Goal: Information Seeking & Learning: Learn about a topic

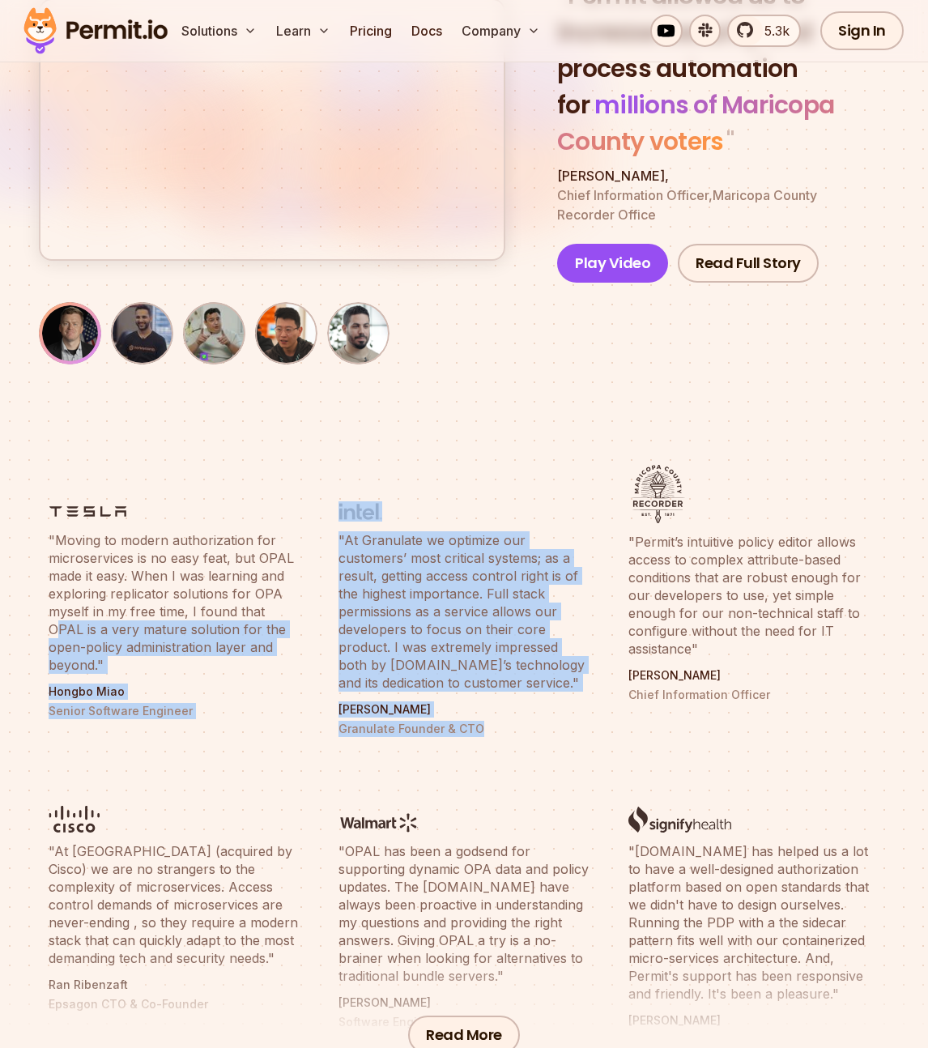
drag, startPoint x: 607, startPoint y: 722, endPoint x: 271, endPoint y: 605, distance: 355.8
click at [271, 605] on ul ""Moving to modern authorization for microservices is no easy feat, but OPAL mad…" at bounding box center [464, 746] width 851 height 583
click at [271, 605] on blockquote ""Moving to modern authorization for microservices is no easy feat, but OPAL mad…" at bounding box center [174, 602] width 251 height 143
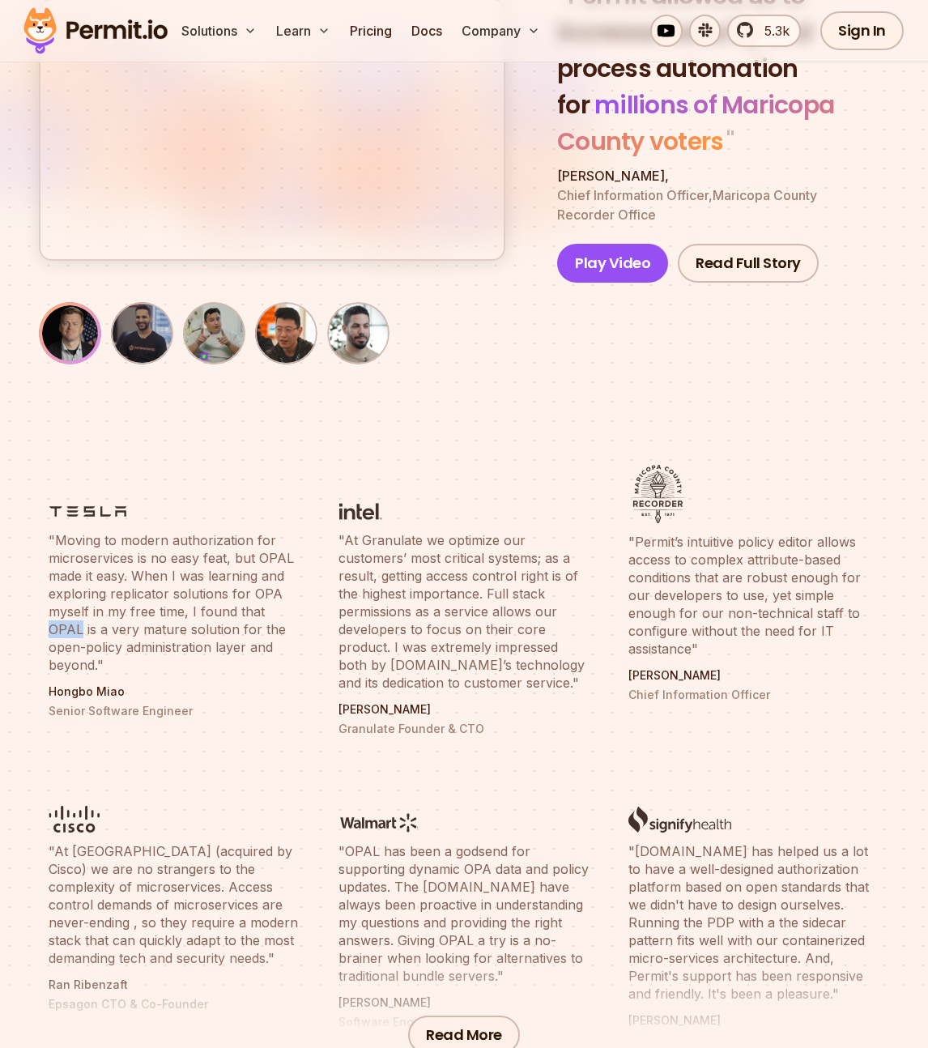
click at [271, 605] on blockquote ""Moving to modern authorization for microservices is no easy feat, but OPAL mad…" at bounding box center [174, 602] width 251 height 143
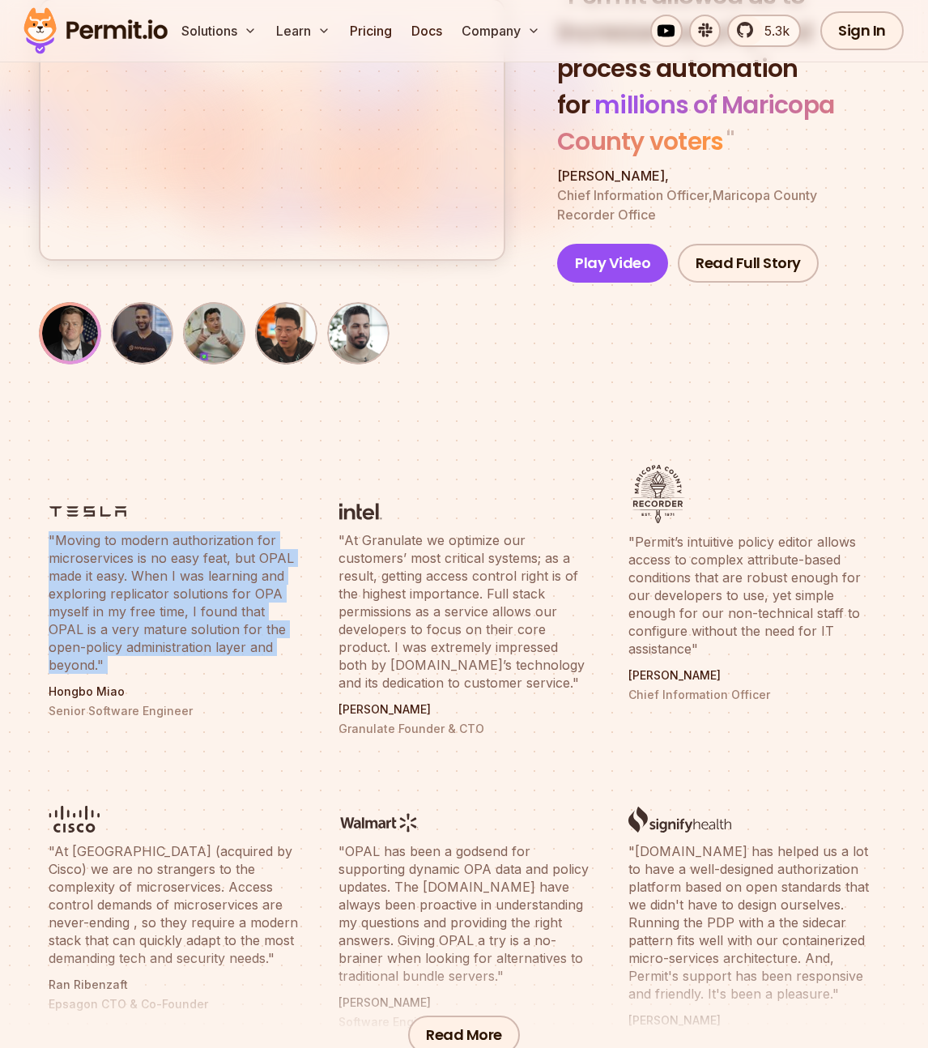
click at [271, 605] on blockquote ""Moving to modern authorization for microservices is no easy feat, but OPAL mad…" at bounding box center [174, 602] width 251 height 143
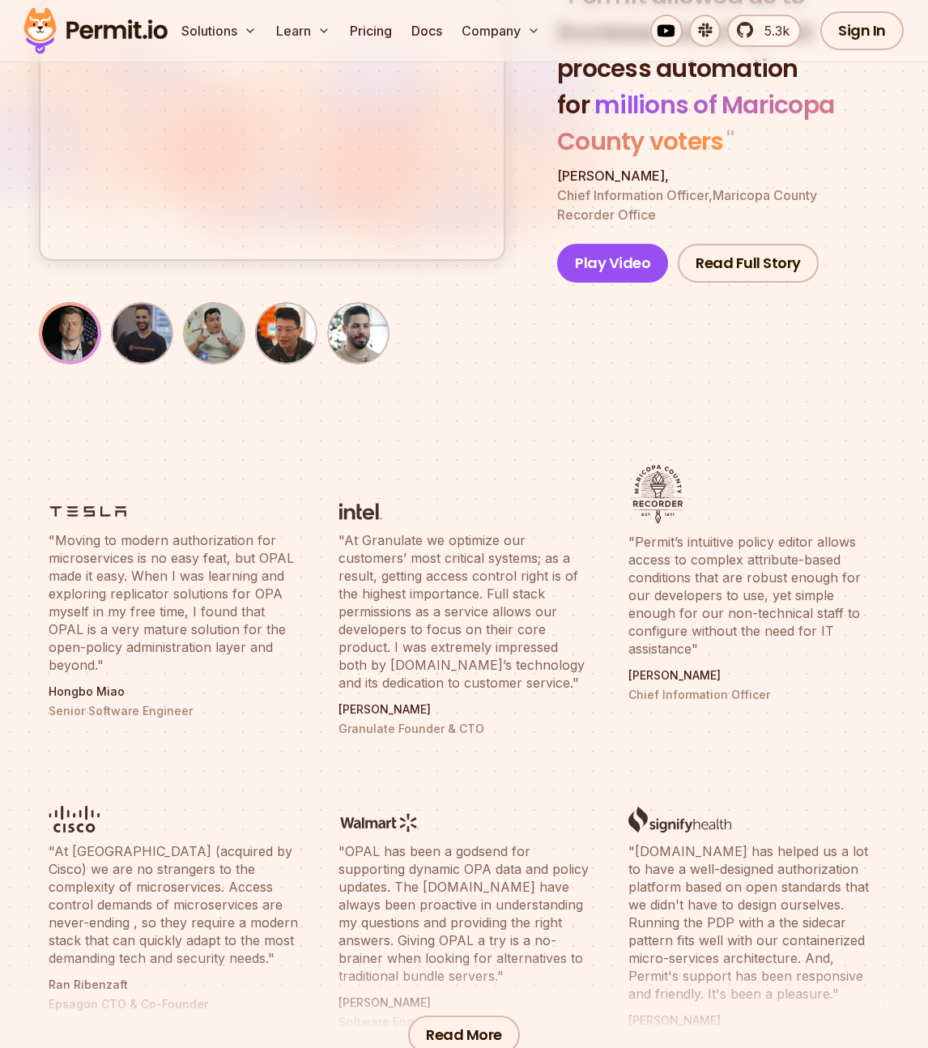
click at [270, 642] on blockquote ""Moving to modern authorization for microservices is no easy feat, but OPAL mad…" at bounding box center [174, 602] width 251 height 143
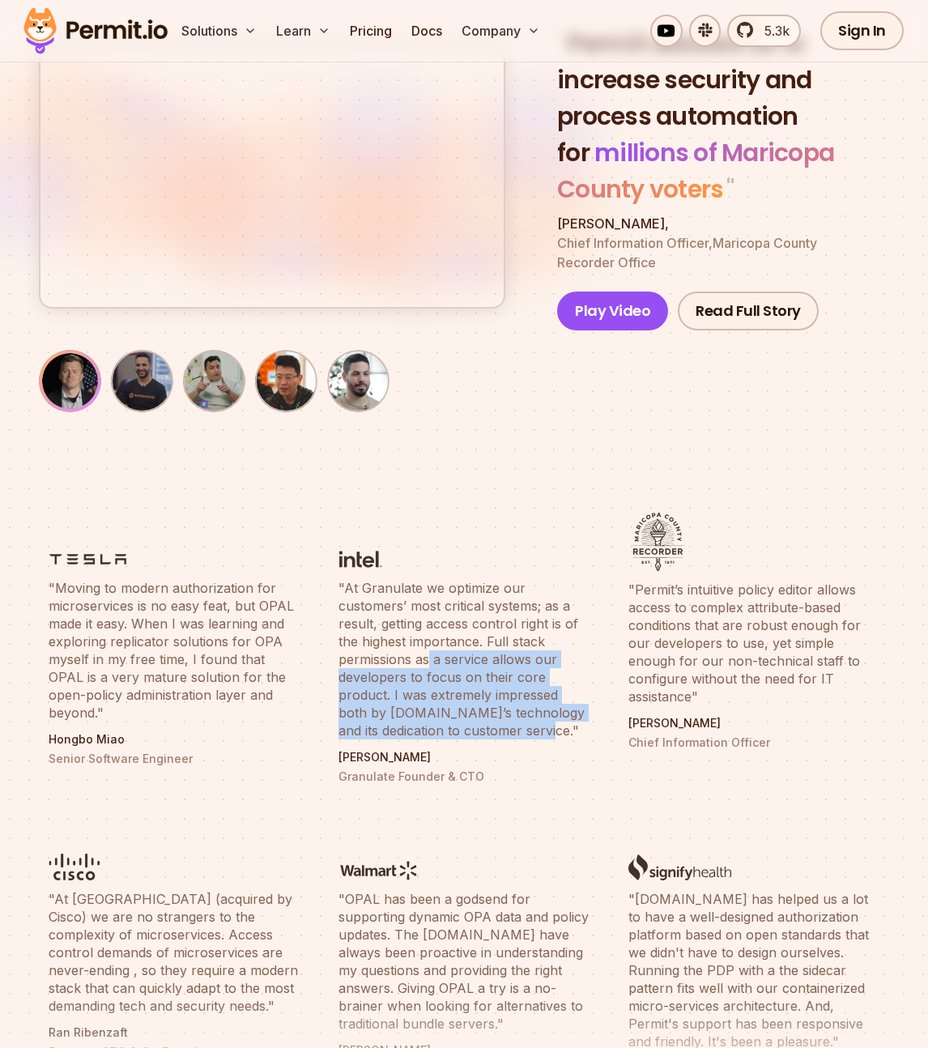
drag, startPoint x: 580, startPoint y: 735, endPoint x: 428, endPoint y: 663, distance: 168.1
click at [428, 663] on blockquote ""At Granulate we optimize our customers’ most critical systems; as a result, ge…" at bounding box center [464, 659] width 251 height 160
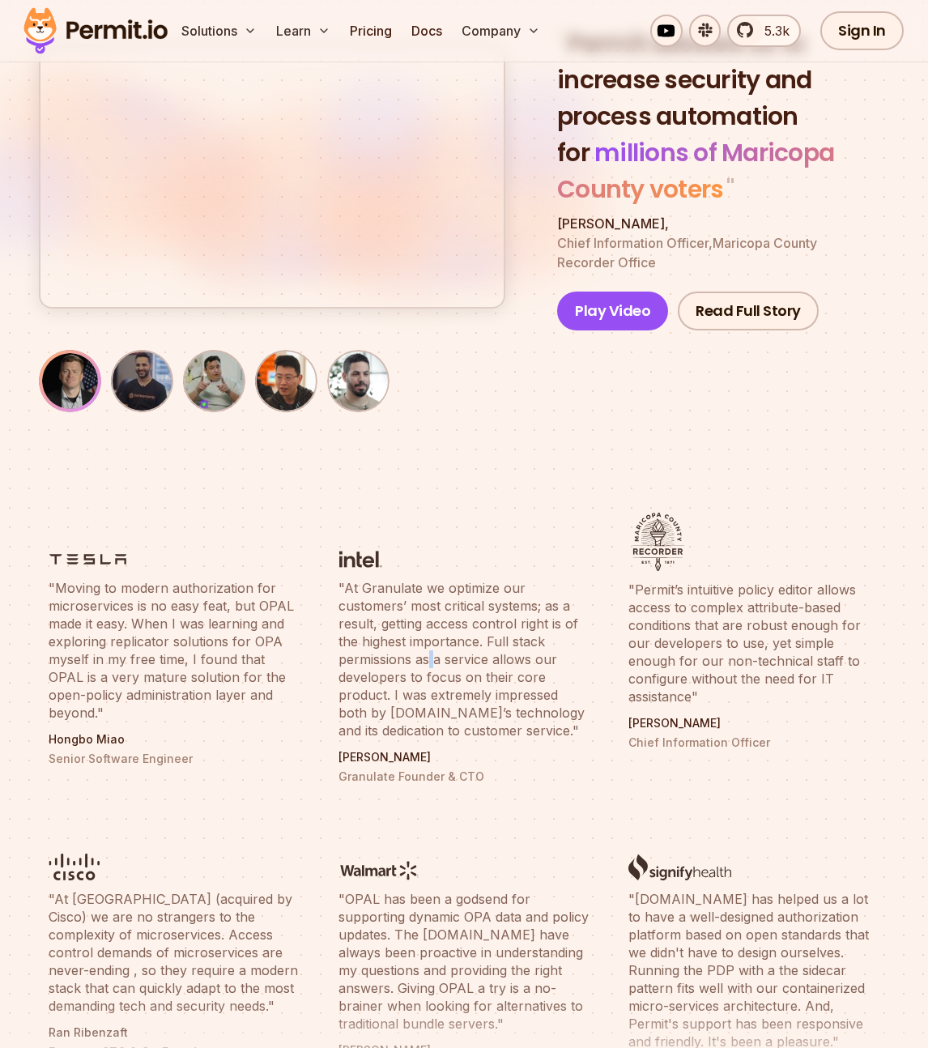
click at [428, 663] on blockquote ""At Granulate we optimize our customers’ most critical systems; as a result, ge…" at bounding box center [464, 659] width 251 height 160
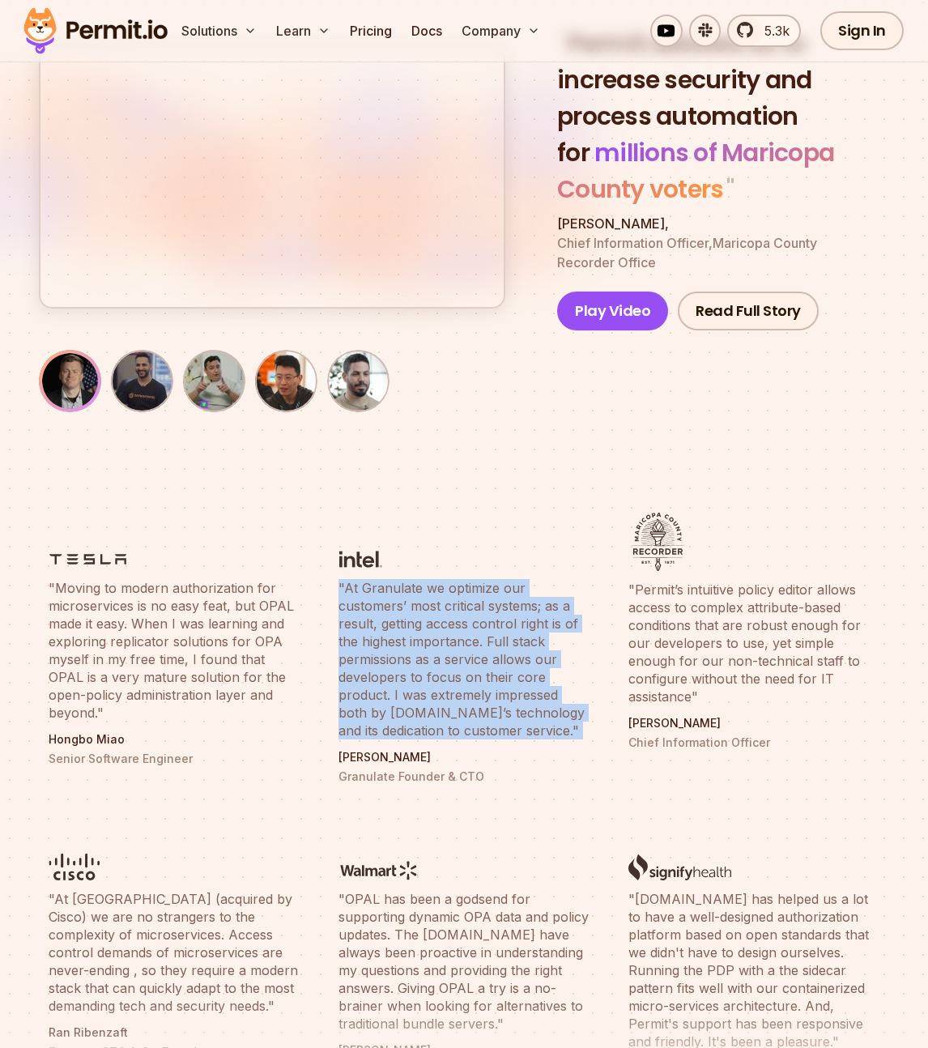
click at [428, 663] on blockquote ""At Granulate we optimize our customers’ most critical systems; as a result, ge…" at bounding box center [464, 659] width 251 height 160
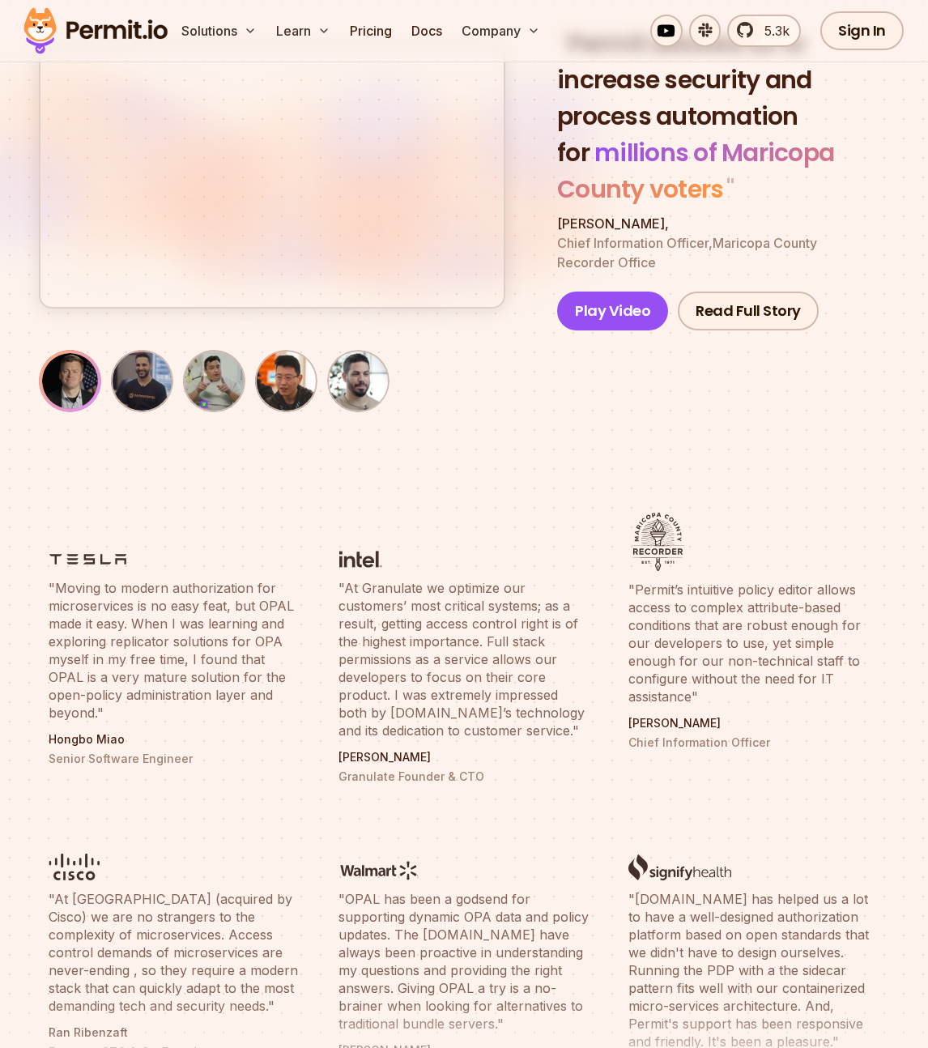
click at [747, 640] on blockquote ""Permit’s intuitive policy editor allows access to complex attribute-based cond…" at bounding box center [754, 643] width 251 height 125
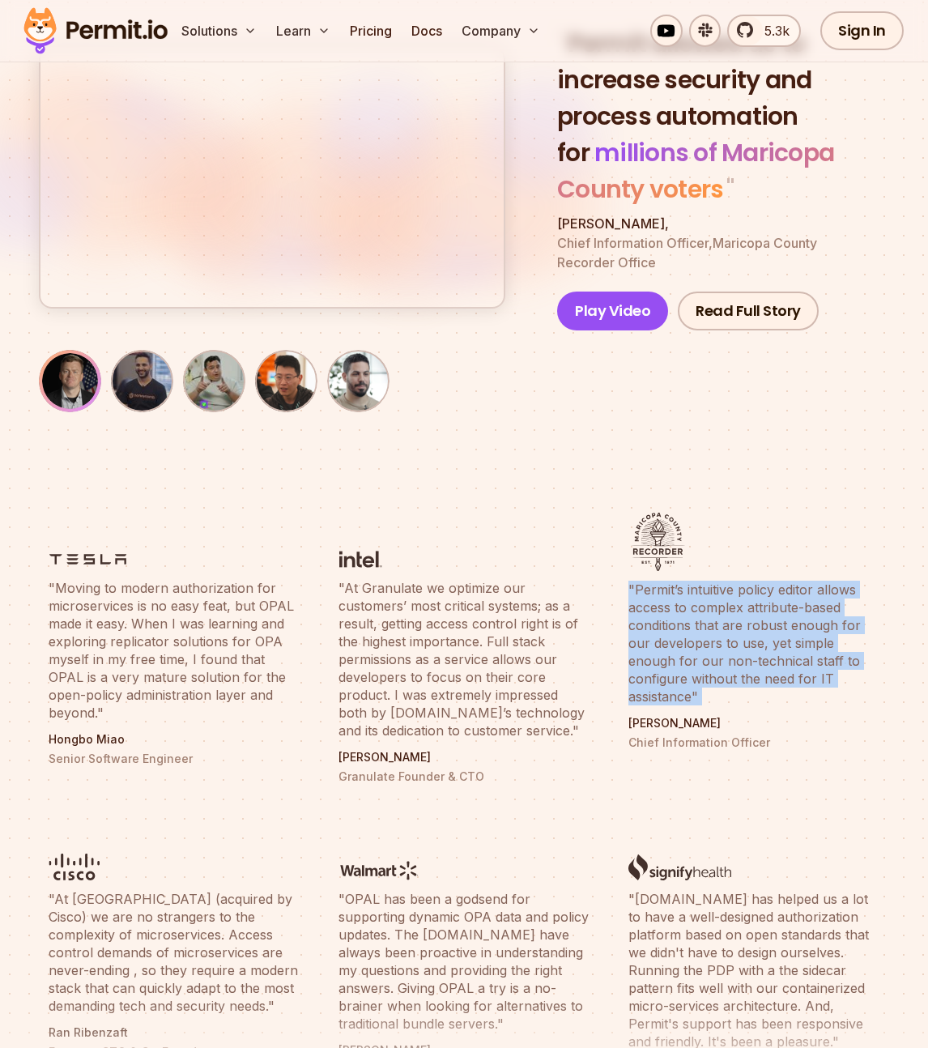
click at [747, 640] on blockquote ""Permit’s intuitive policy editor allows access to complex attribute-based cond…" at bounding box center [754, 643] width 251 height 125
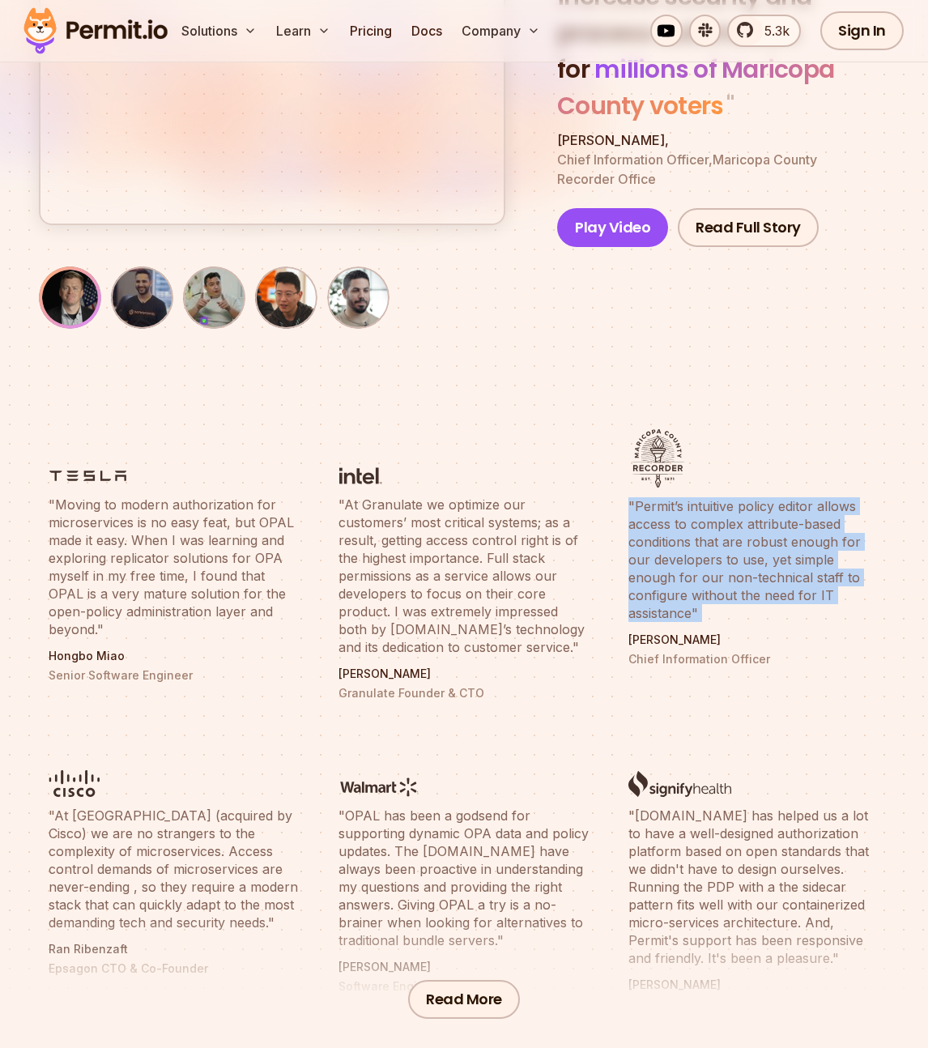
scroll to position [306, 0]
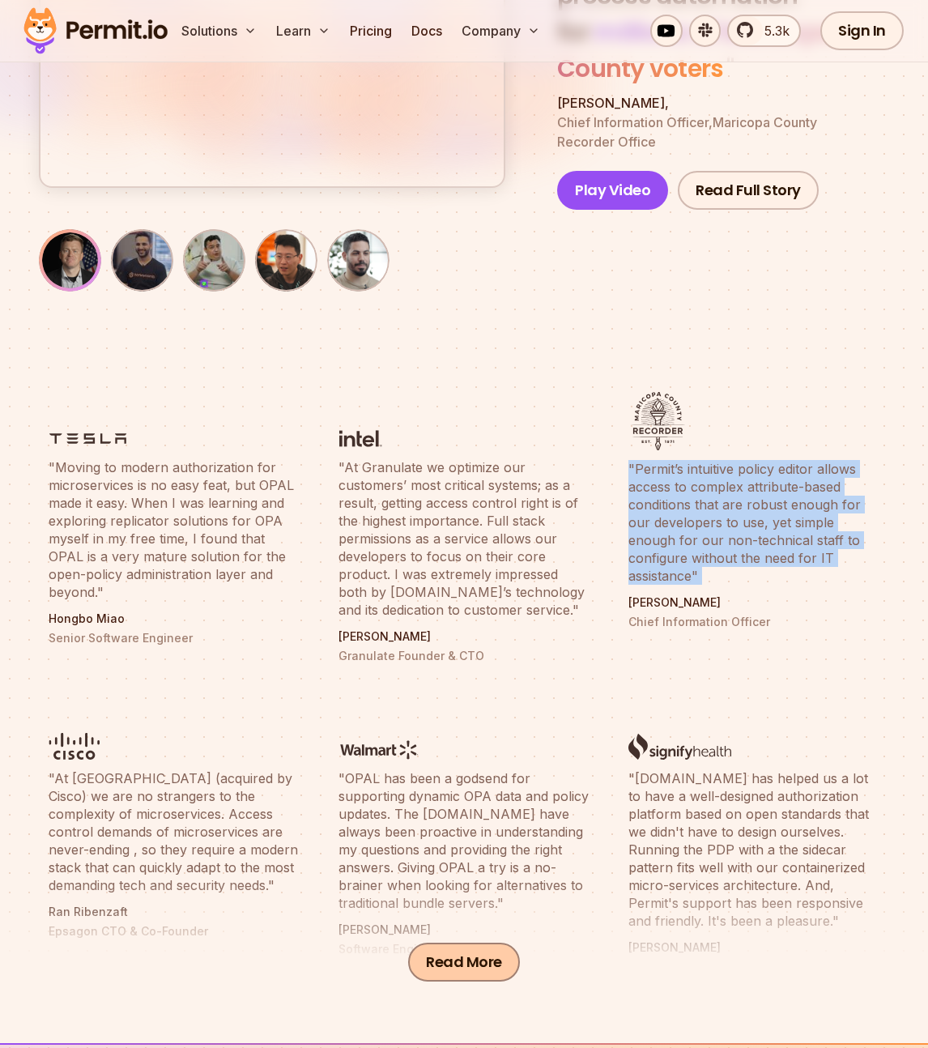
click at [440, 954] on button "Read More" at bounding box center [464, 962] width 112 height 39
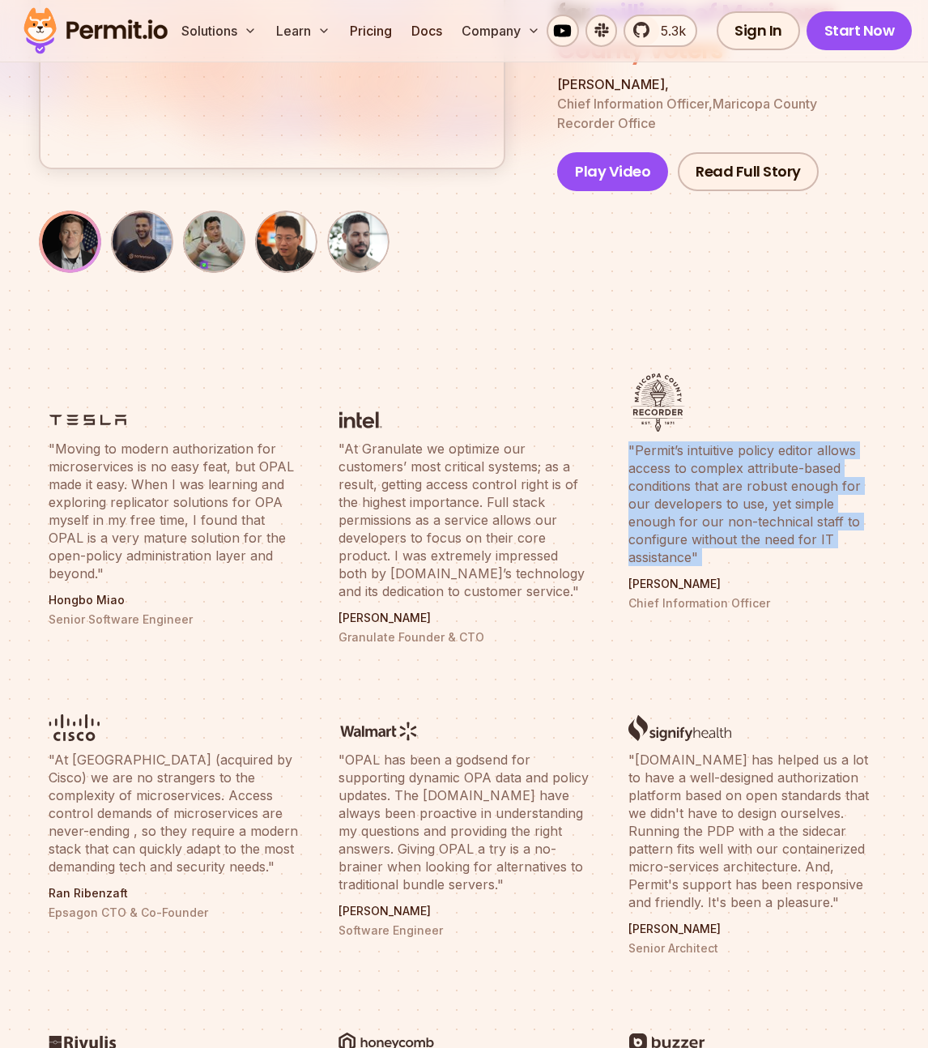
scroll to position [326, 0]
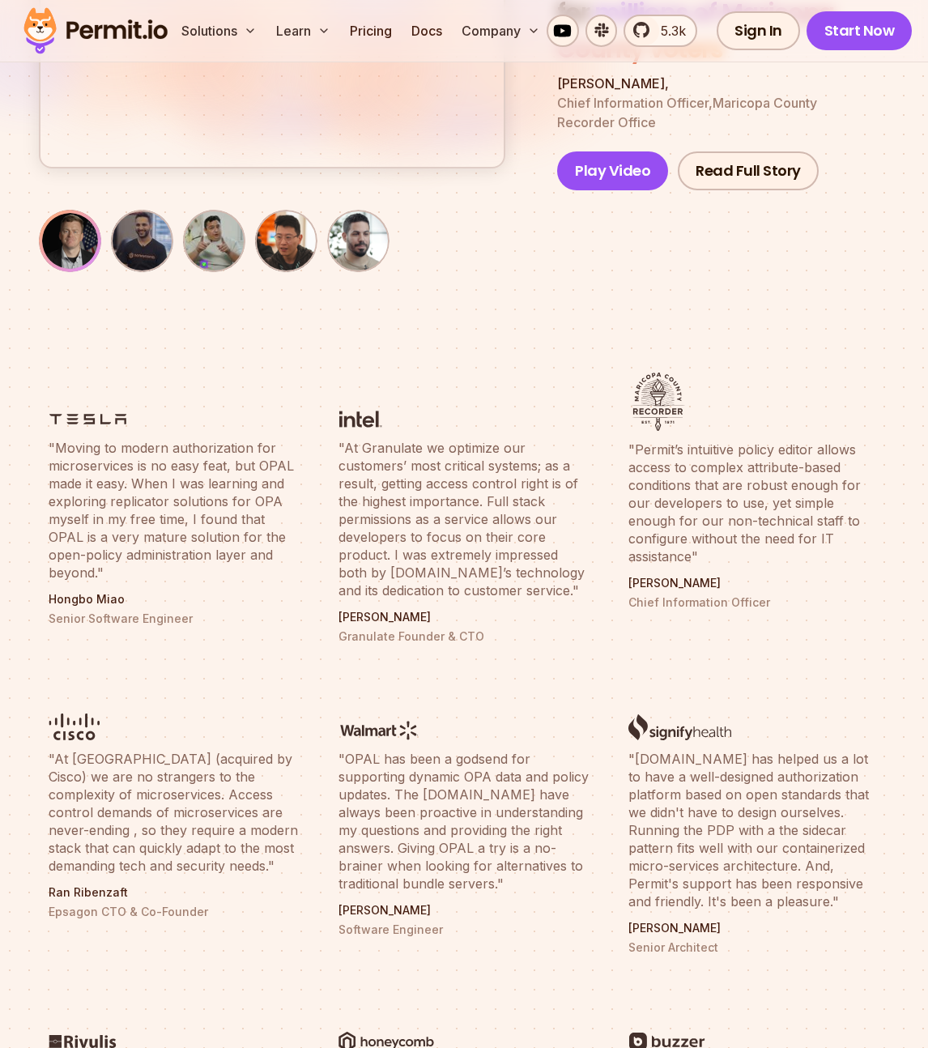
click at [473, 825] on blockquote ""OPAL has been a godsend for supporting dynamic OPA data and policy updates. Th…" at bounding box center [464, 821] width 251 height 143
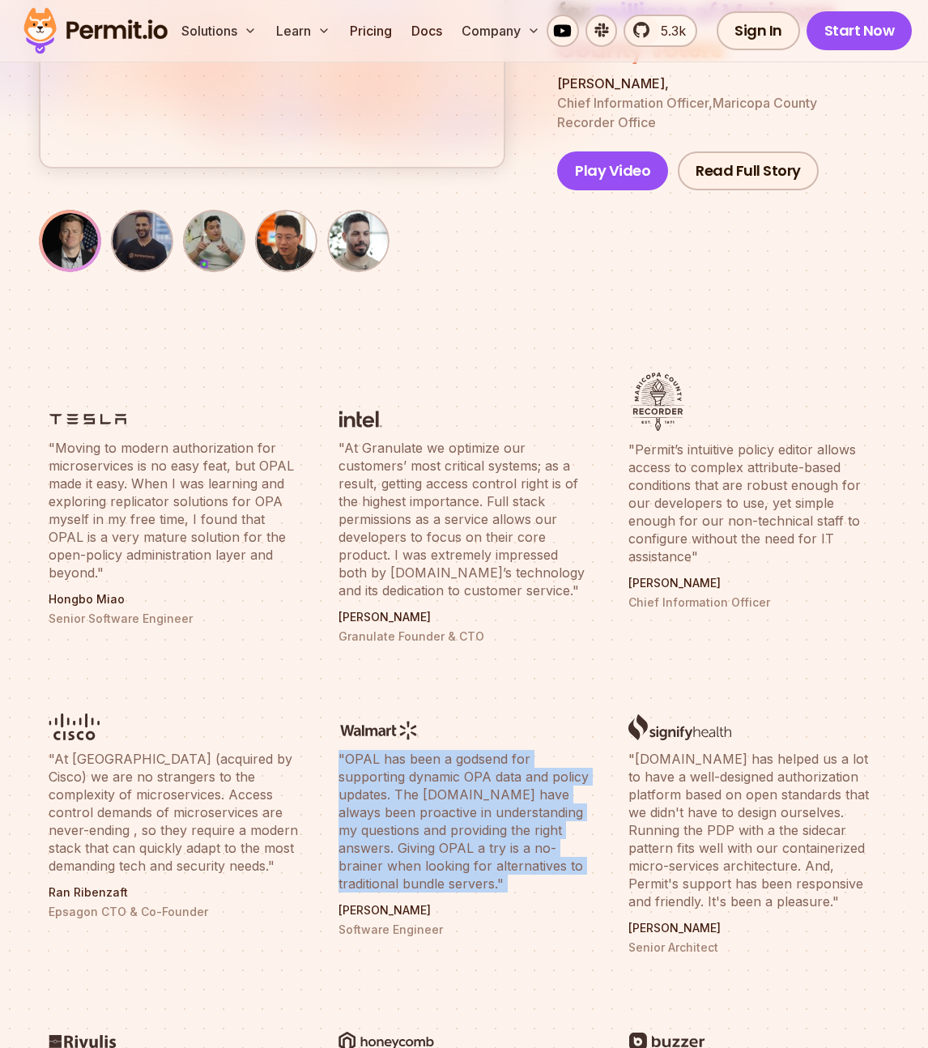
click at [473, 825] on blockquote ""OPAL has been a godsend for supporting dynamic OPA data and policy updates. Th…" at bounding box center [464, 821] width 251 height 143
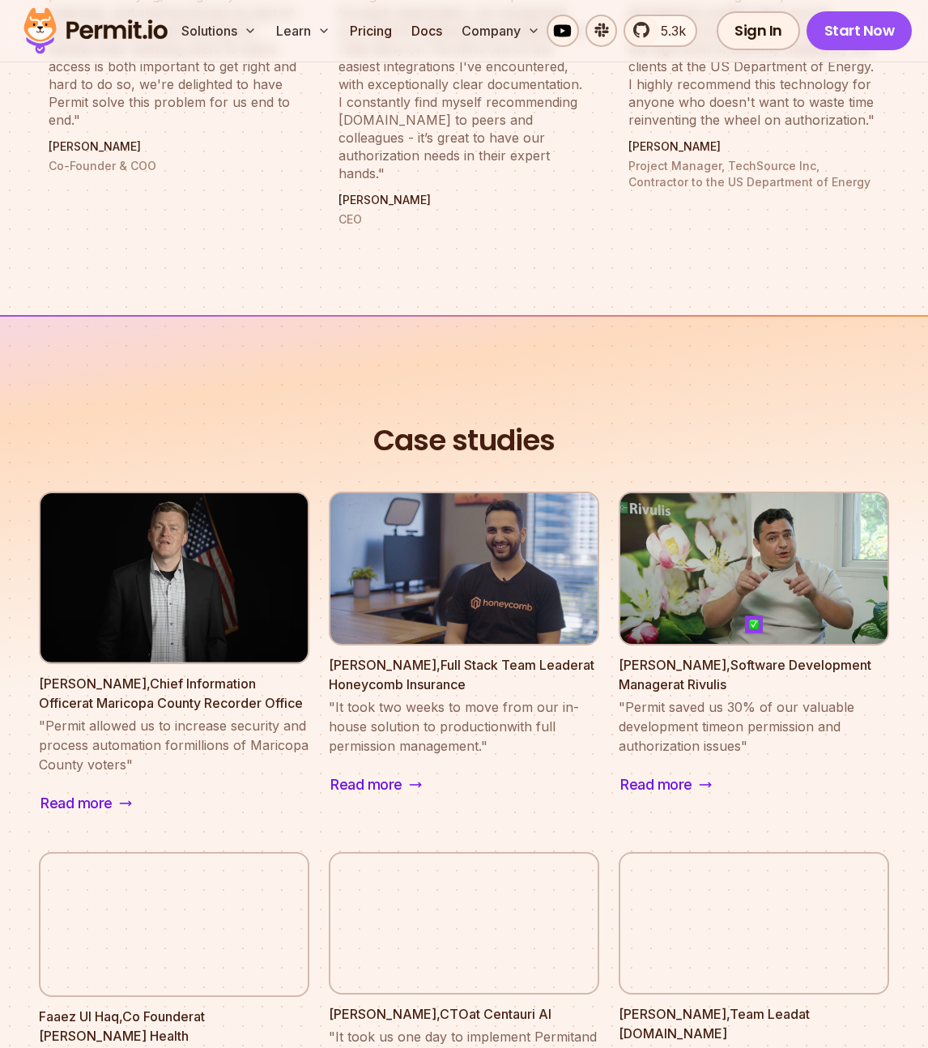
scroll to position [1790, 0]
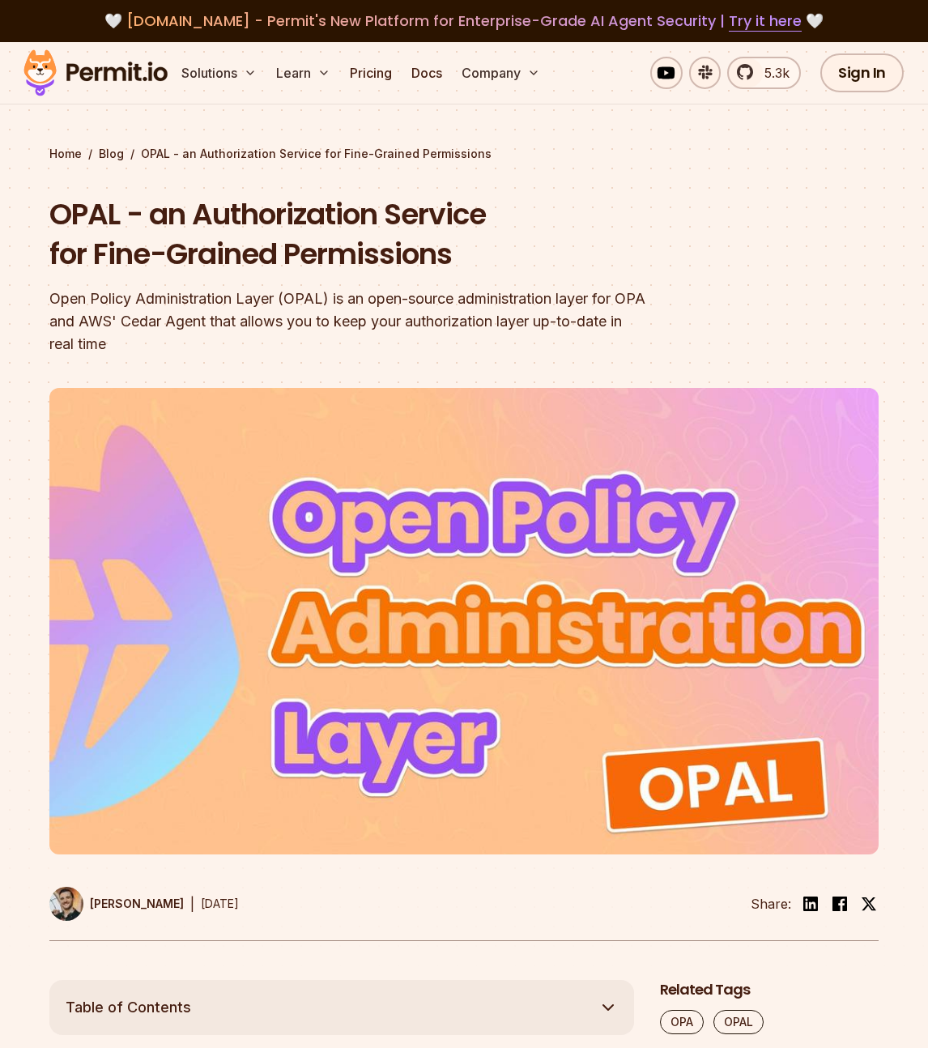
click at [271, 305] on div "Open Policy Administration Layer (OPAL) is an open-source administration layer …" at bounding box center [360, 322] width 622 height 68
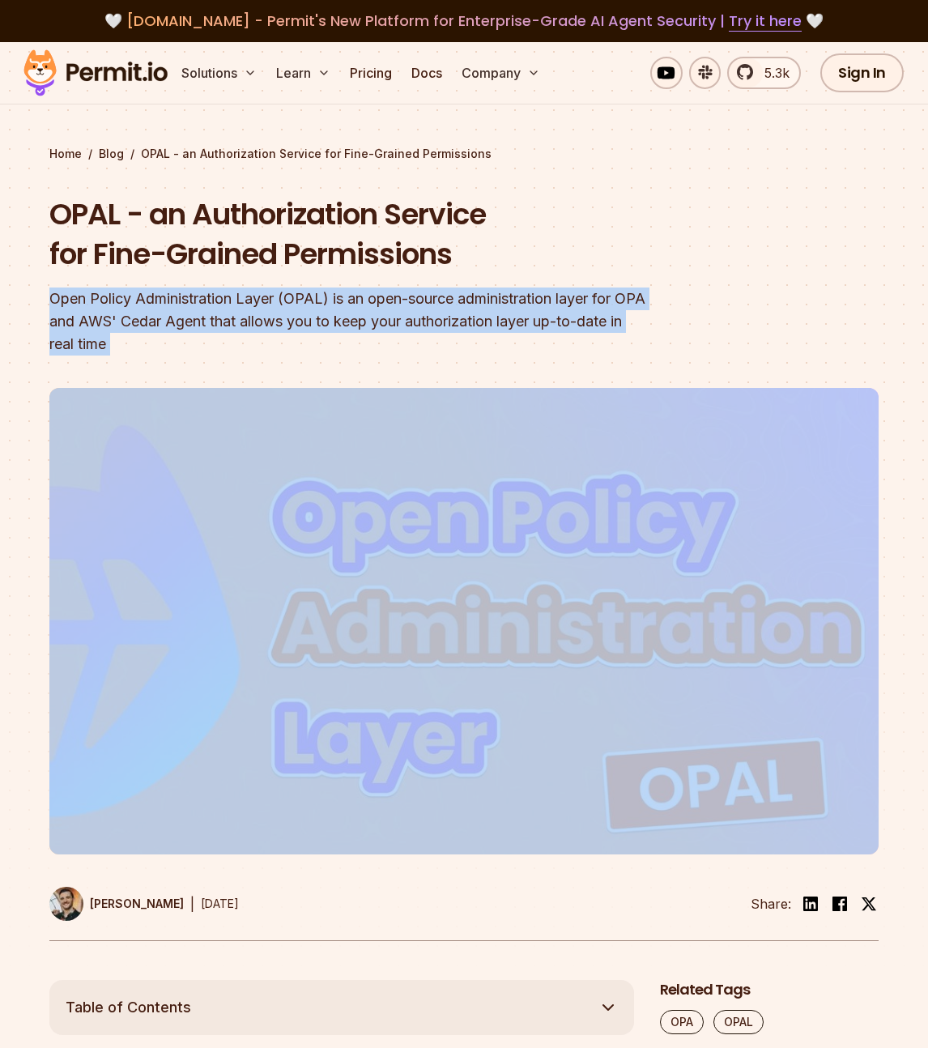
click at [271, 305] on div "Open Policy Administration Layer (OPAL) is an open-source administration layer …" at bounding box center [360, 322] width 622 height 68
click at [271, 328] on div "Open Policy Administration Layer (OPAL) is an open-source administration layer …" at bounding box center [360, 322] width 622 height 68
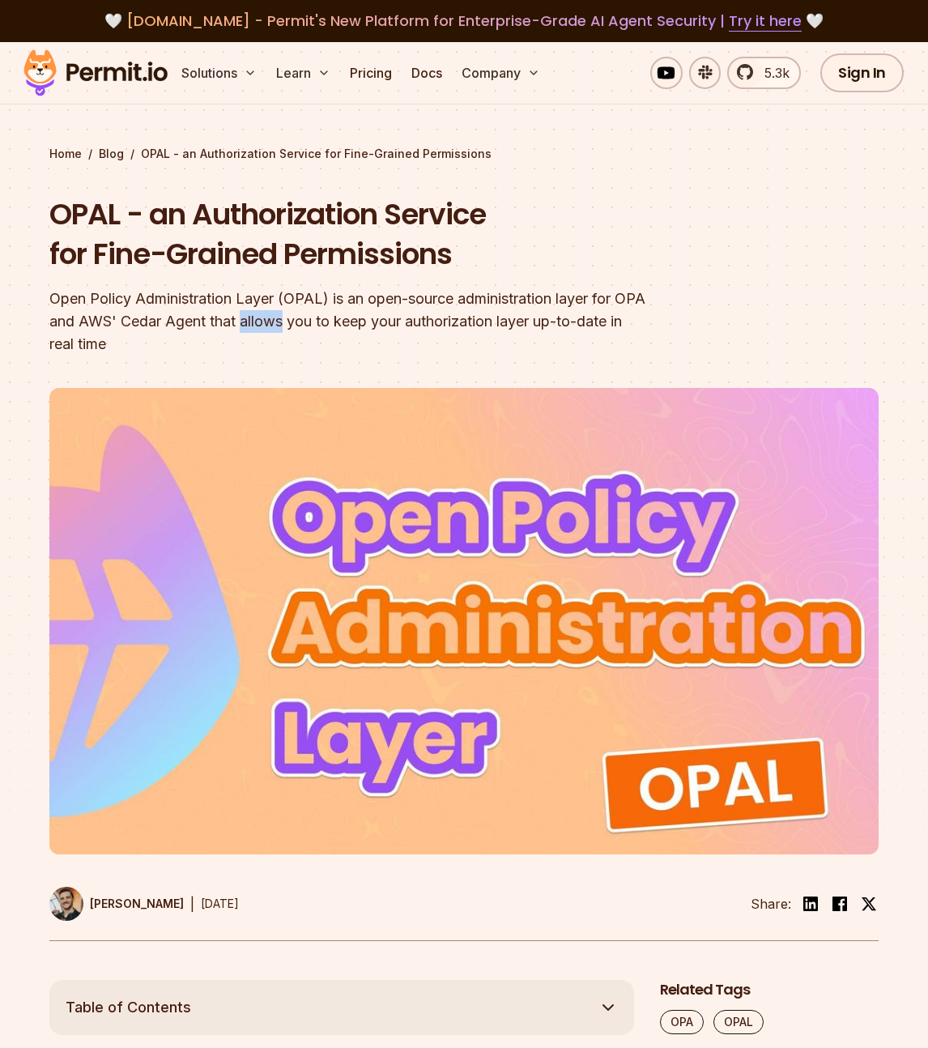
click at [271, 328] on div "Open Policy Administration Layer (OPAL) is an open-source administration layer …" at bounding box center [360, 322] width 622 height 68
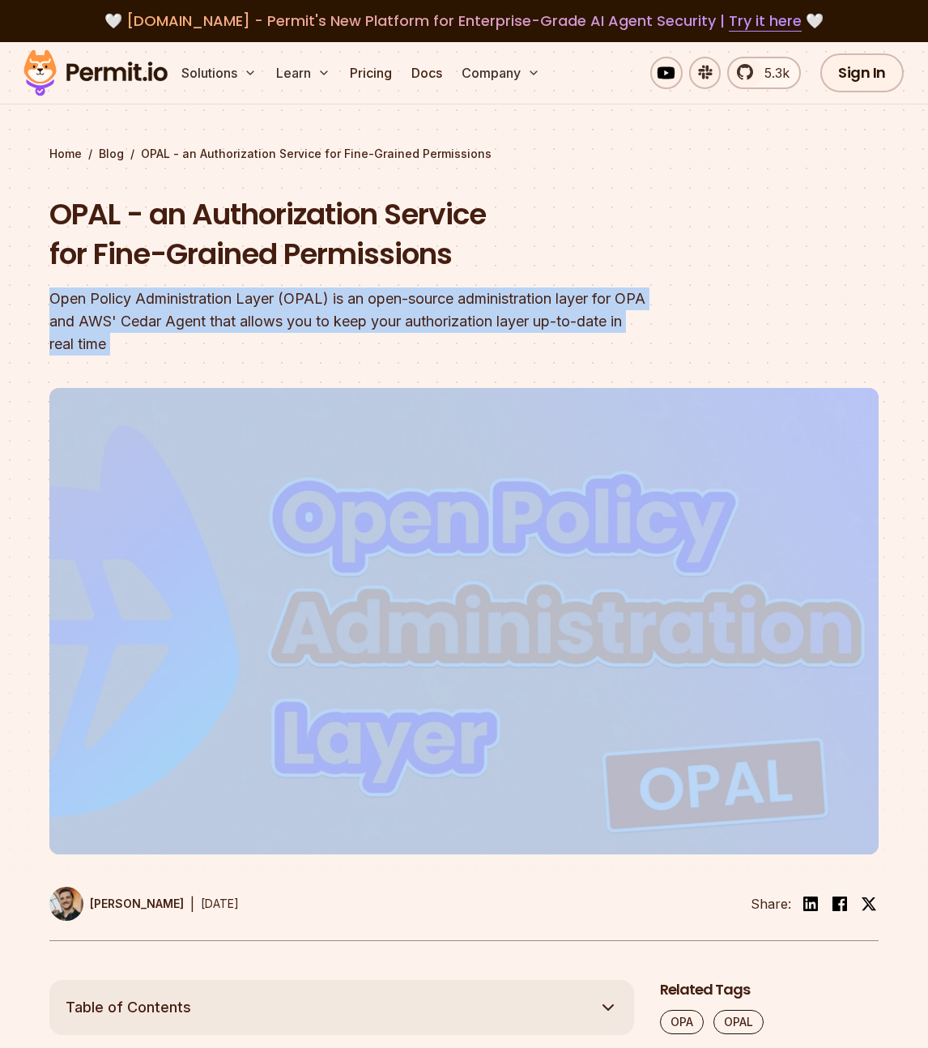
click at [271, 328] on div "Open Policy Administration Layer (OPAL) is an open-source administration layer …" at bounding box center [360, 322] width 622 height 68
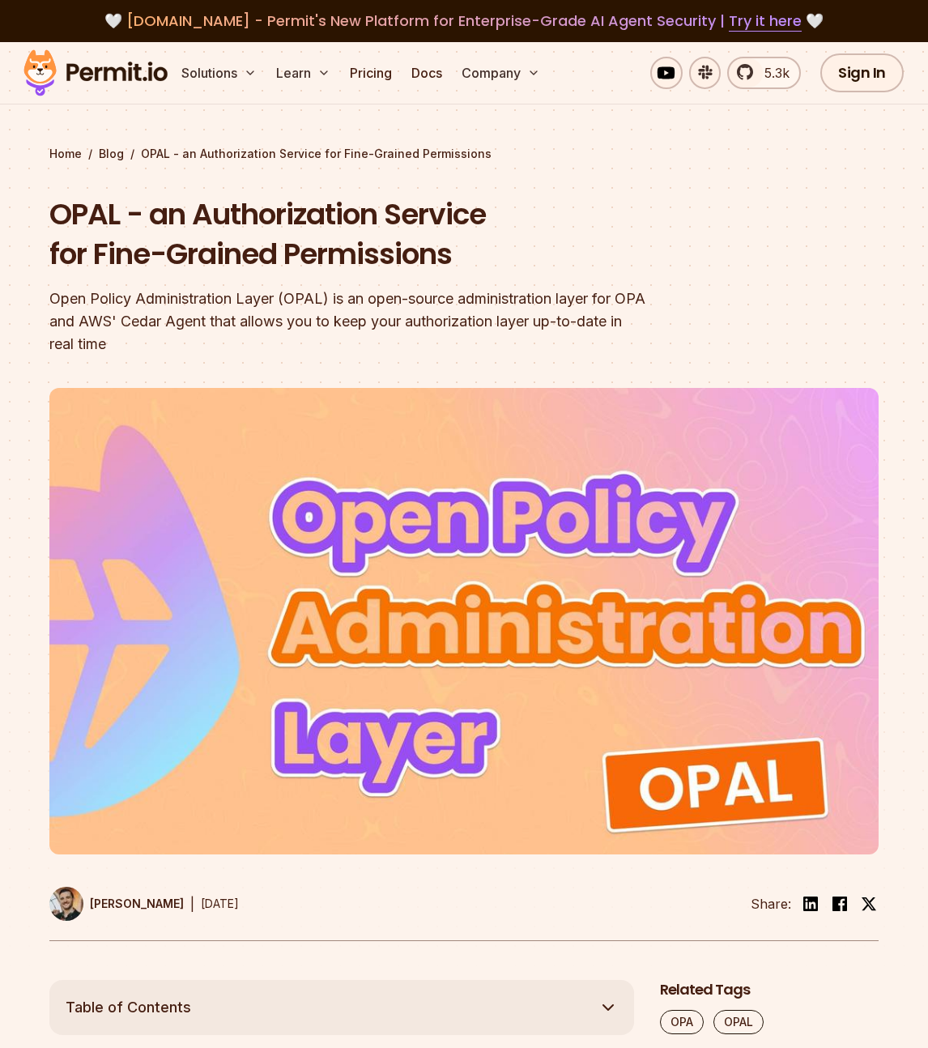
click at [271, 329] on div "Open Policy Administration Layer (OPAL) is an open-source administration layer …" at bounding box center [360, 322] width 622 height 68
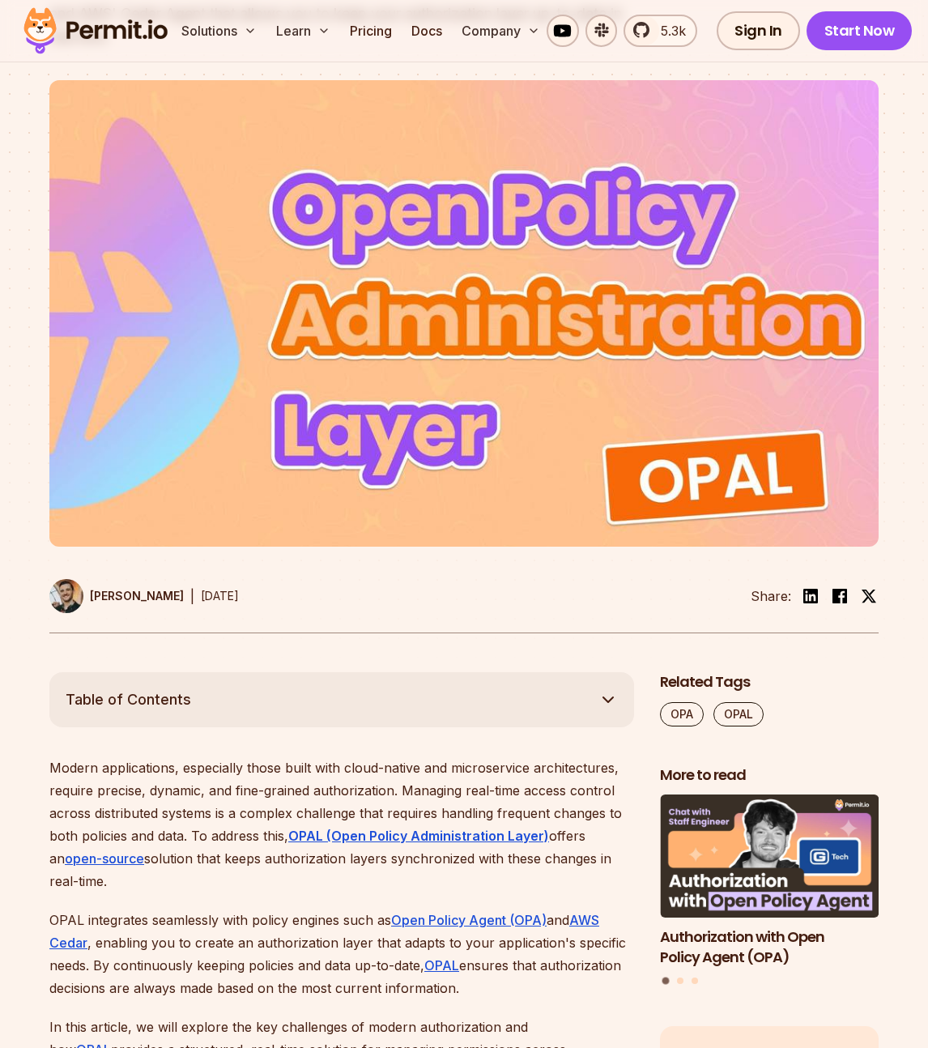
scroll to position [334, 0]
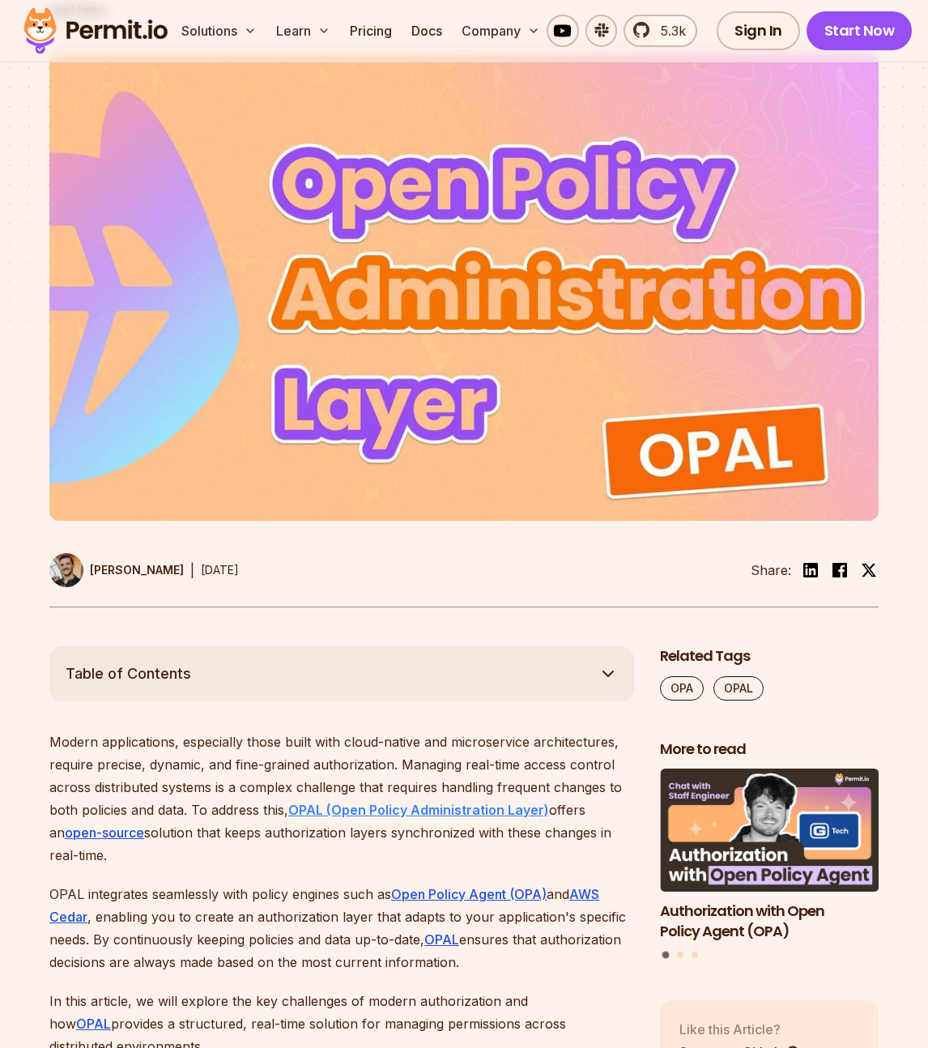
click at [366, 812] on strong "OPAL (Open Policy Administration Layer)" at bounding box center [418, 810] width 261 height 16
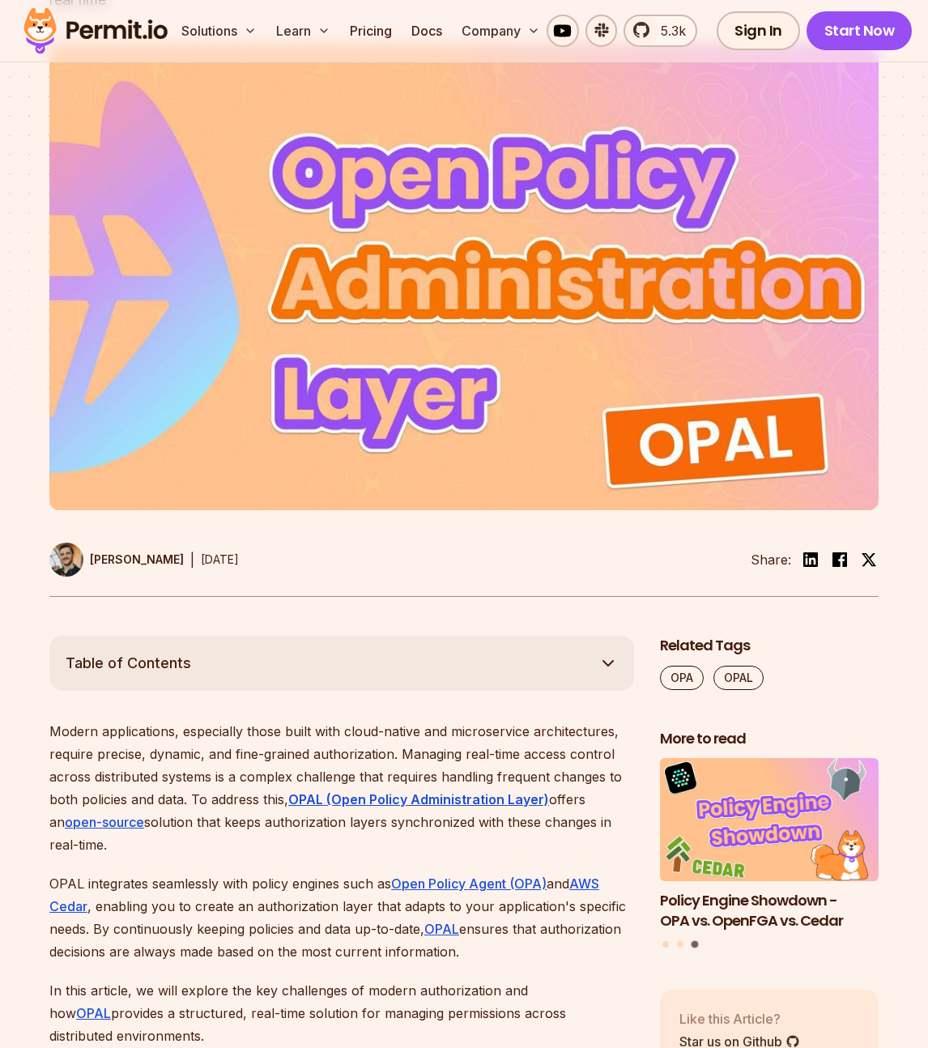
scroll to position [0, 0]
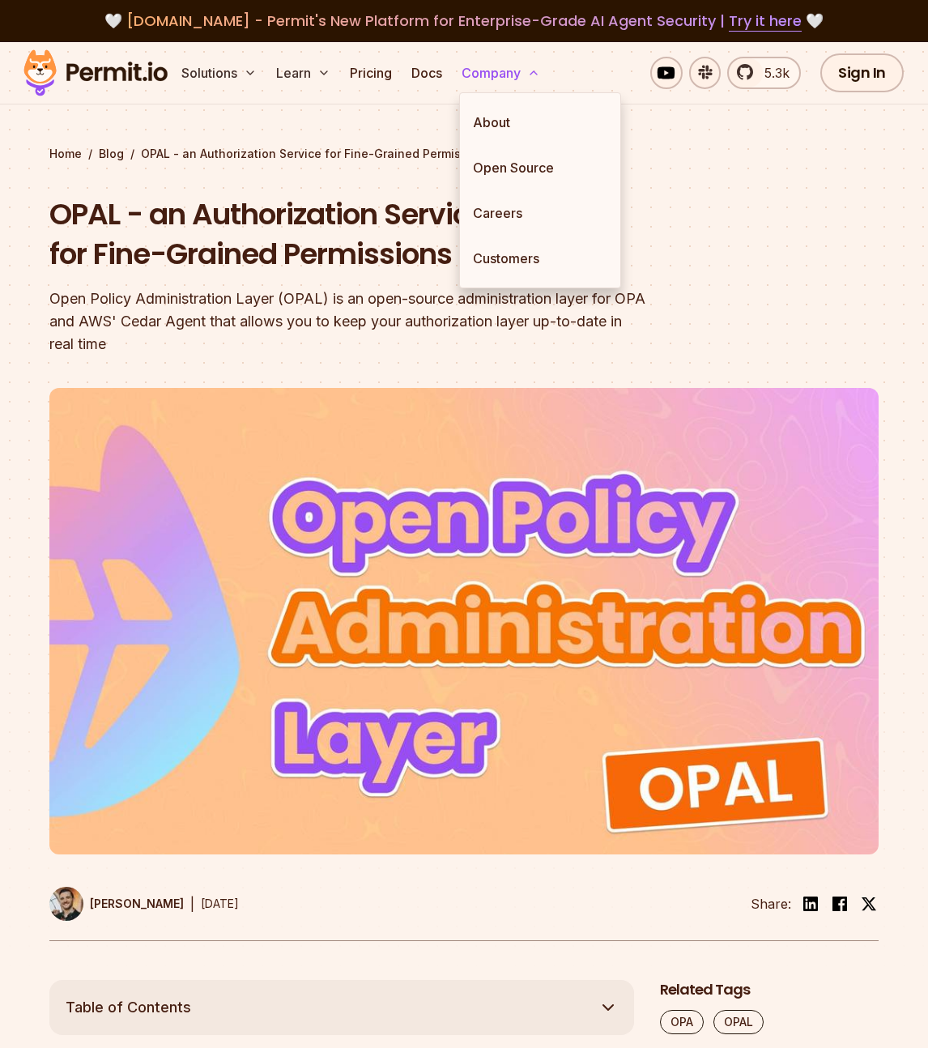
click at [471, 66] on button "Company" at bounding box center [501, 73] width 92 height 32
click at [476, 96] on ul "About Open Source Careers Customers" at bounding box center [540, 190] width 162 height 196
click at [476, 100] on link "About" at bounding box center [540, 122] width 160 height 45
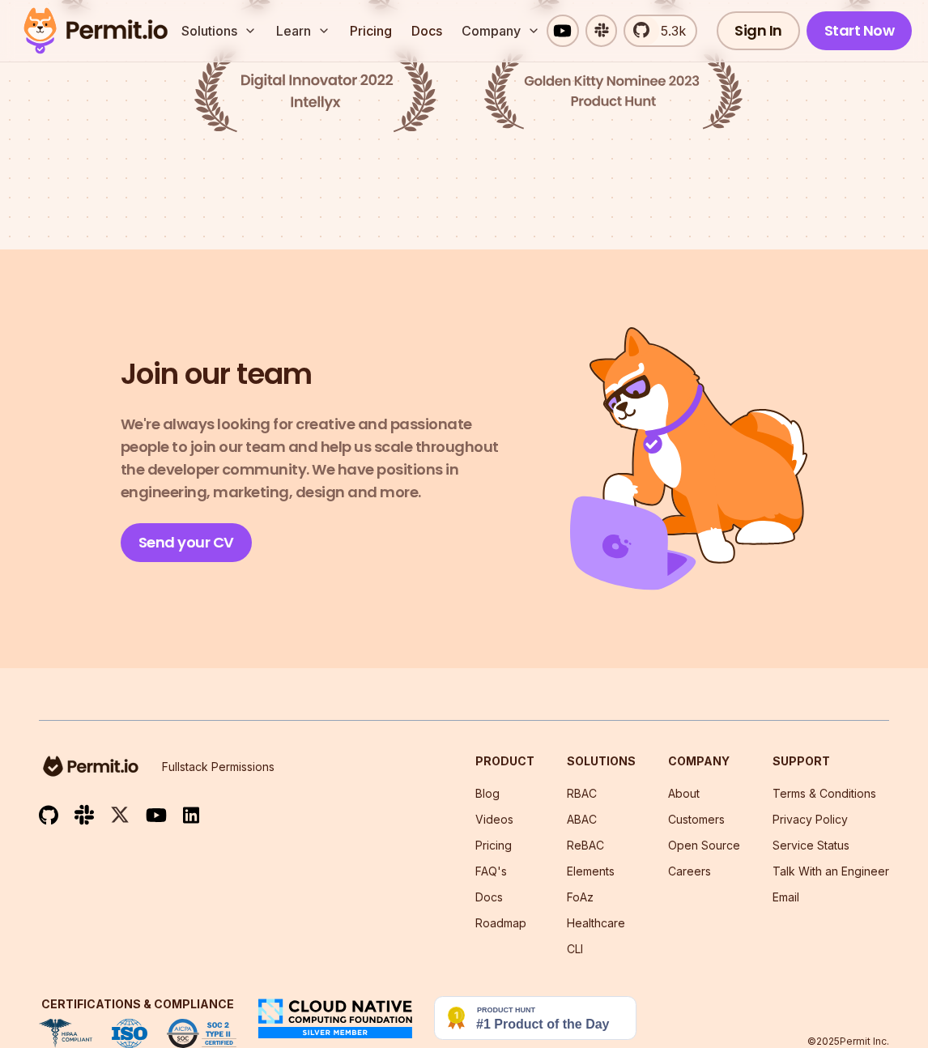
scroll to position [2582, 0]
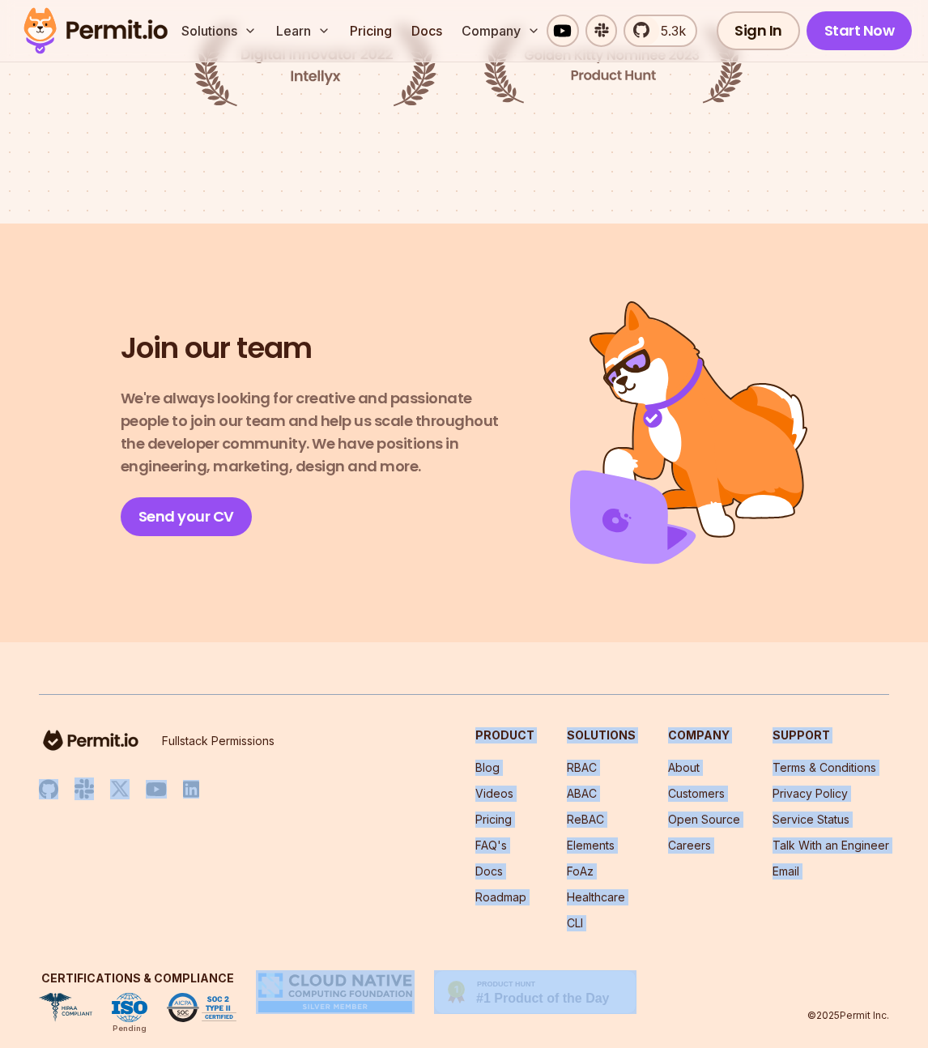
drag, startPoint x: 35, startPoint y: 921, endPoint x: 714, endPoint y: 972, distance: 681.5
click at [714, 972] on footer "Fullstack Permissions Product Blog Videos Pricing FAQ's Docs Roadmap Solutions …" at bounding box center [464, 858] width 928 height 432
click at [714, 972] on div "Certifications & Compliance Pending © 2025 Permit Inc." at bounding box center [464, 996] width 851 height 52
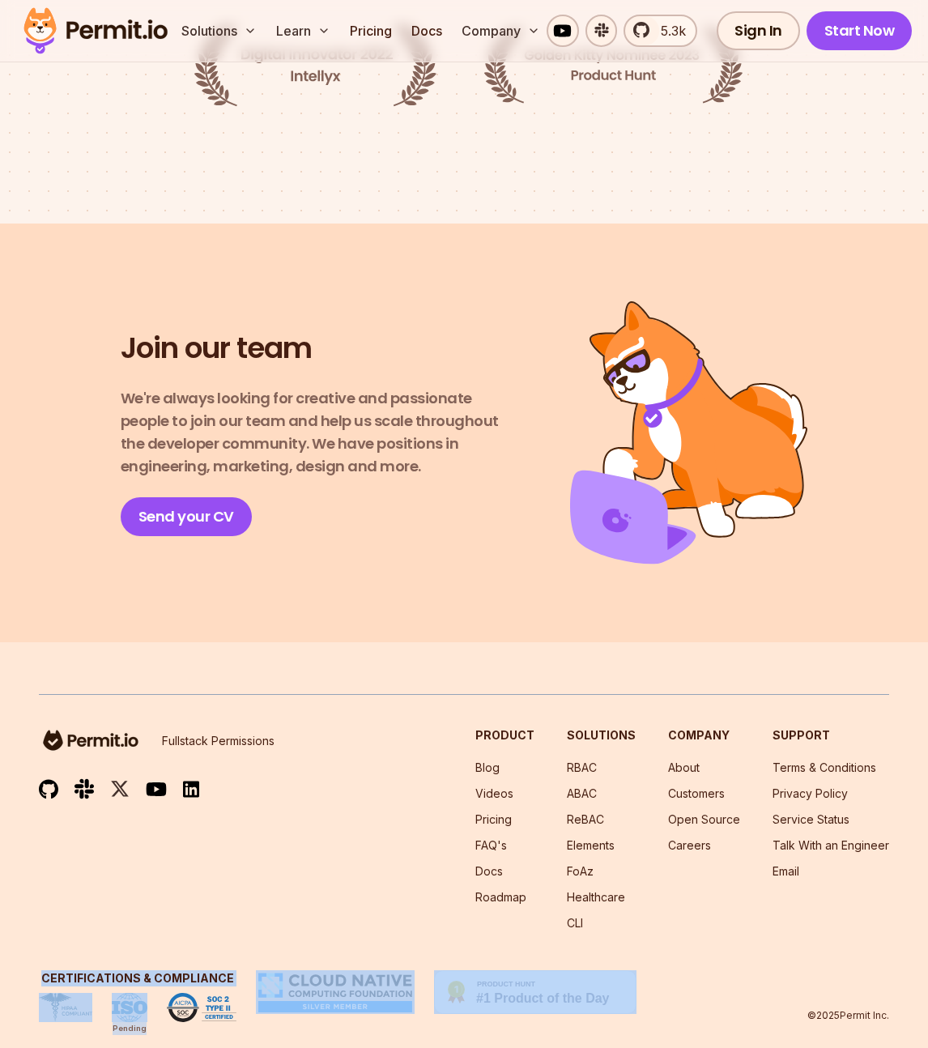
drag, startPoint x: 714, startPoint y: 972, endPoint x: 1, endPoint y: 971, distance: 713.6
click at [1, 971] on footer "Fullstack Permissions Product Blog Videos Pricing FAQ's Docs Roadmap Solutions …" at bounding box center [464, 858] width 928 height 432
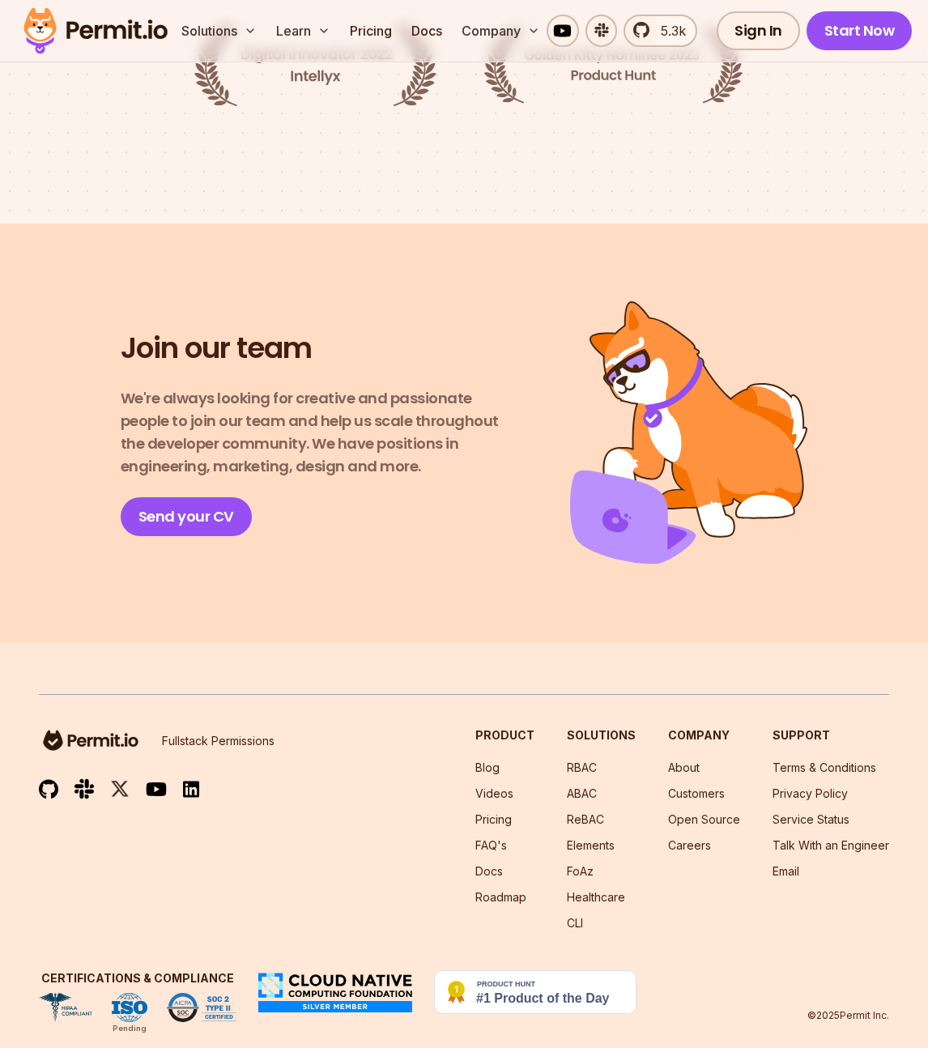
click at [79, 927] on div "Fullstack Permissions Product Blog Videos Pricing FAQ's Docs Roadmap Solutions …" at bounding box center [464, 858] width 851 height 328
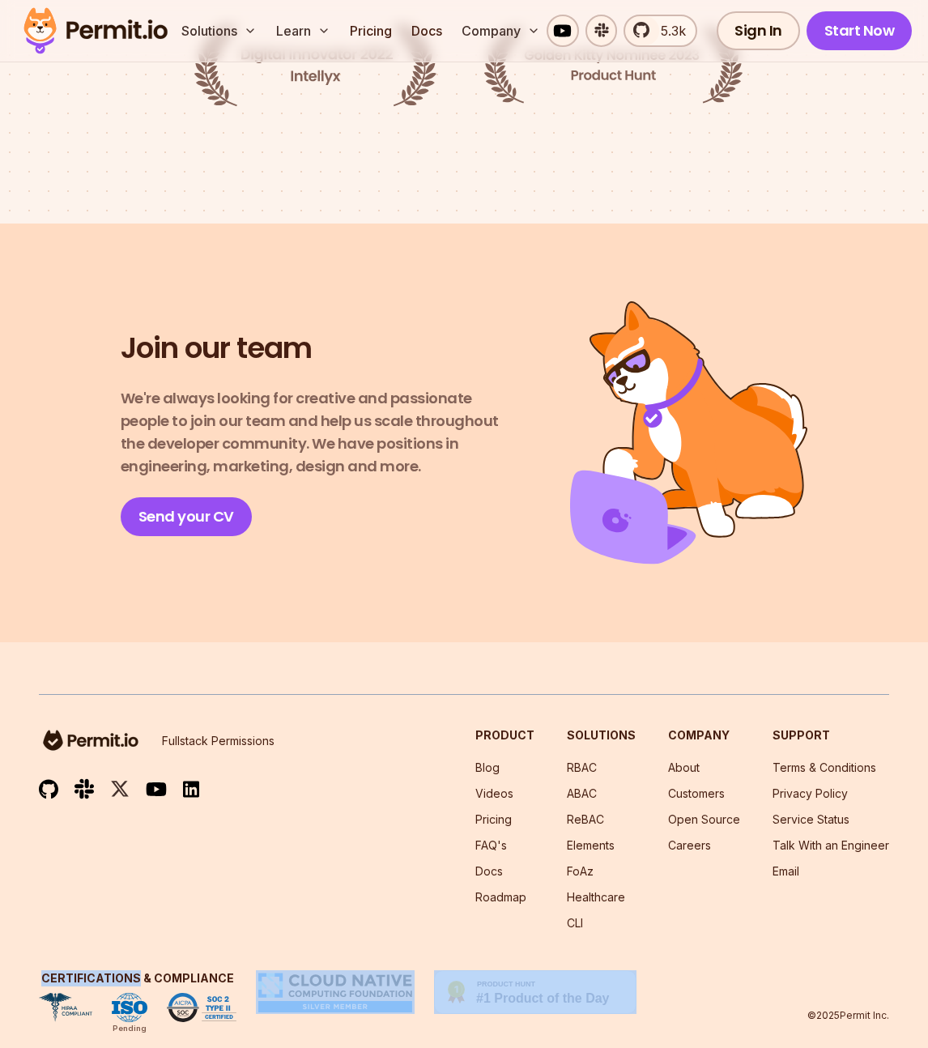
drag, startPoint x: 36, startPoint y: 938, endPoint x: 717, endPoint y: 1038, distance: 688.6
click at [717, 1038] on footer "Fullstack Permissions Product Blog Videos Pricing FAQ's Docs Roadmap Solutions …" at bounding box center [464, 858] width 928 height 432
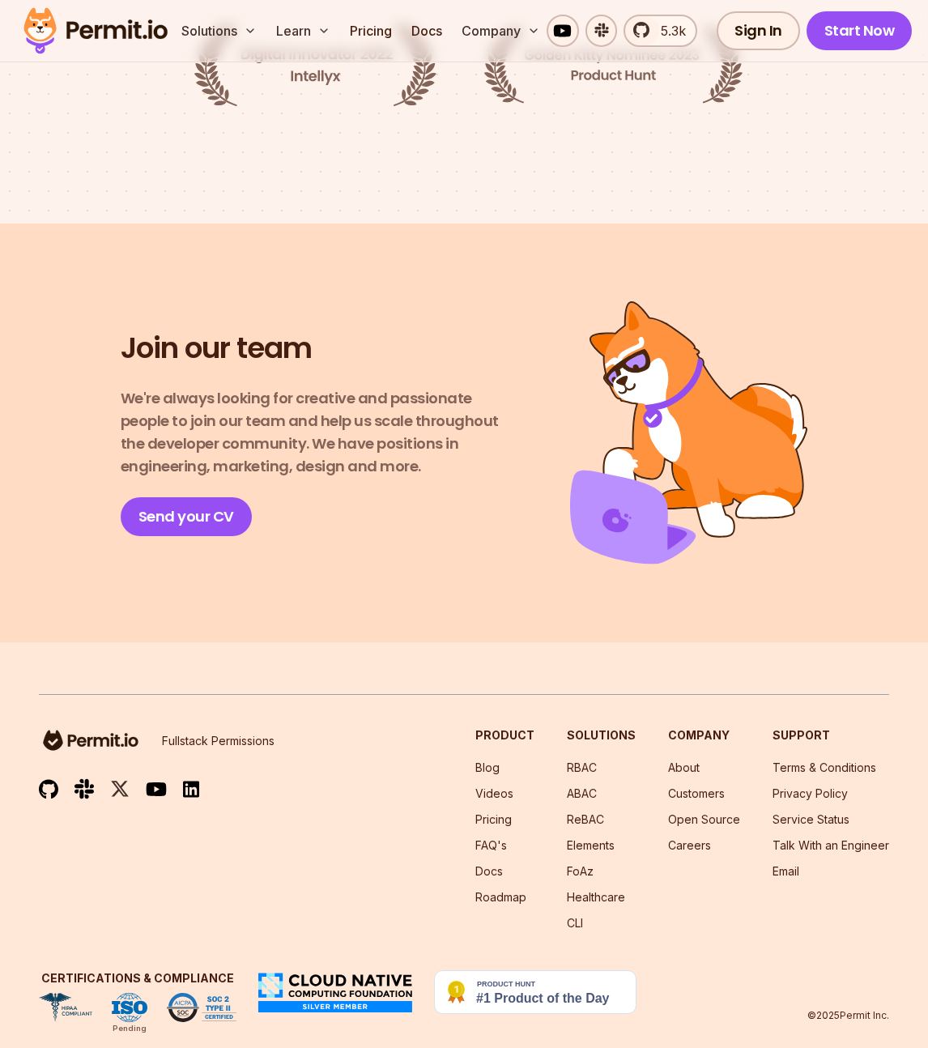
click at [744, 999] on footer "Fullstack Permissions Product Blog Videos Pricing FAQ's Docs Roadmap Solutions …" at bounding box center [464, 858] width 928 height 432
click at [687, 760] on ul "About Customers Open Source Careers" at bounding box center [704, 807] width 72 height 94
click at [687, 787] on link "Customers" at bounding box center [696, 794] width 57 height 14
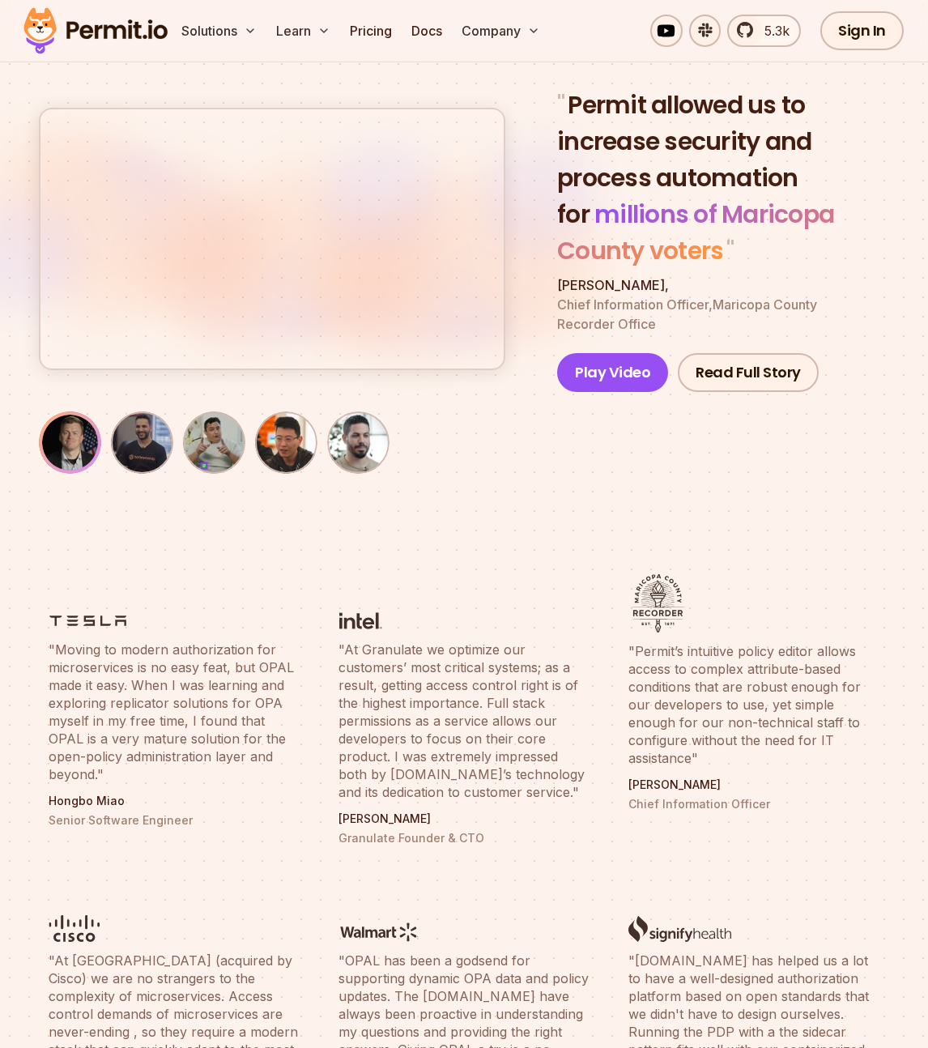
scroll to position [125, 0]
drag, startPoint x: 757, startPoint y: 798, endPoint x: 642, endPoint y: 761, distance: 121.4
click at [642, 761] on li ""Permit’s intuitive policy editor allows access to complex attribute-based cond…" at bounding box center [754, 710] width 271 height 292
drag, startPoint x: 486, startPoint y: 838, endPoint x: 467, endPoint y: 827, distance: 22.5
click at [467, 827] on div "[PERSON_NAME] Granulate Founder & CTO" at bounding box center [464, 828] width 251 height 36
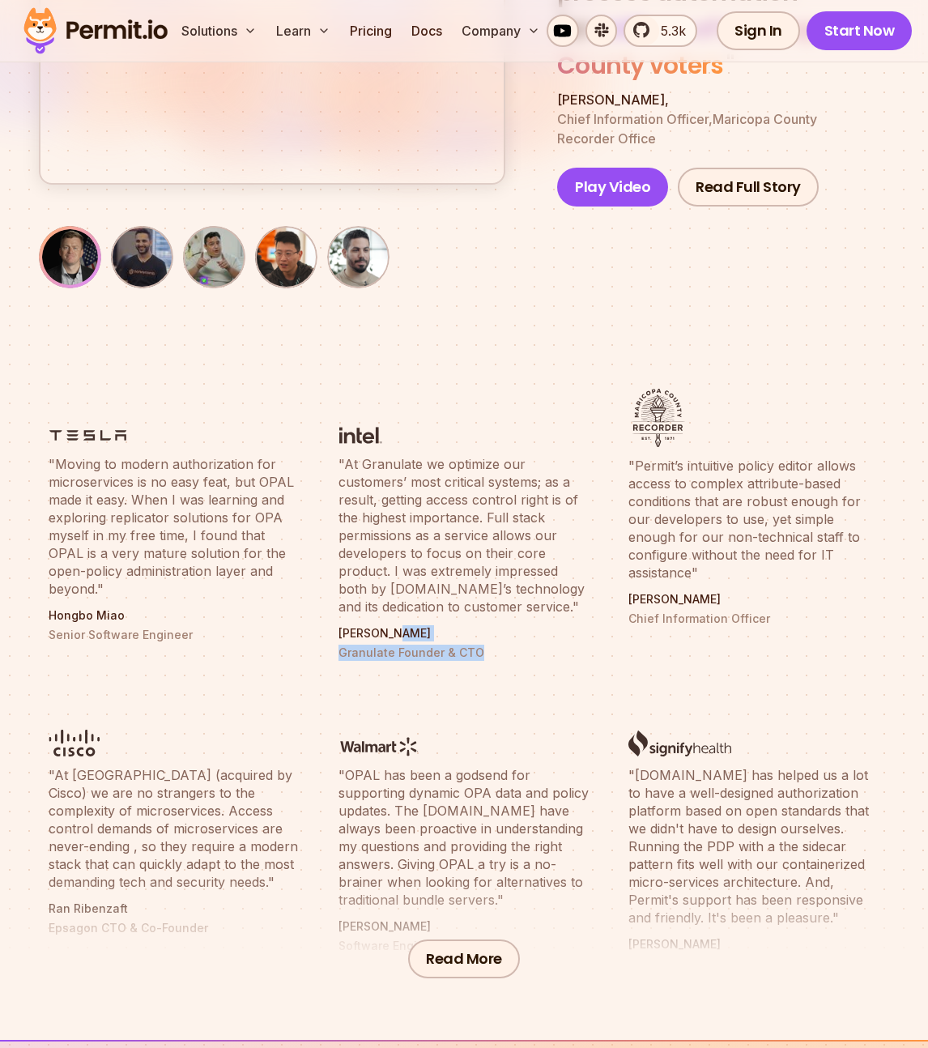
scroll to position [342, 0]
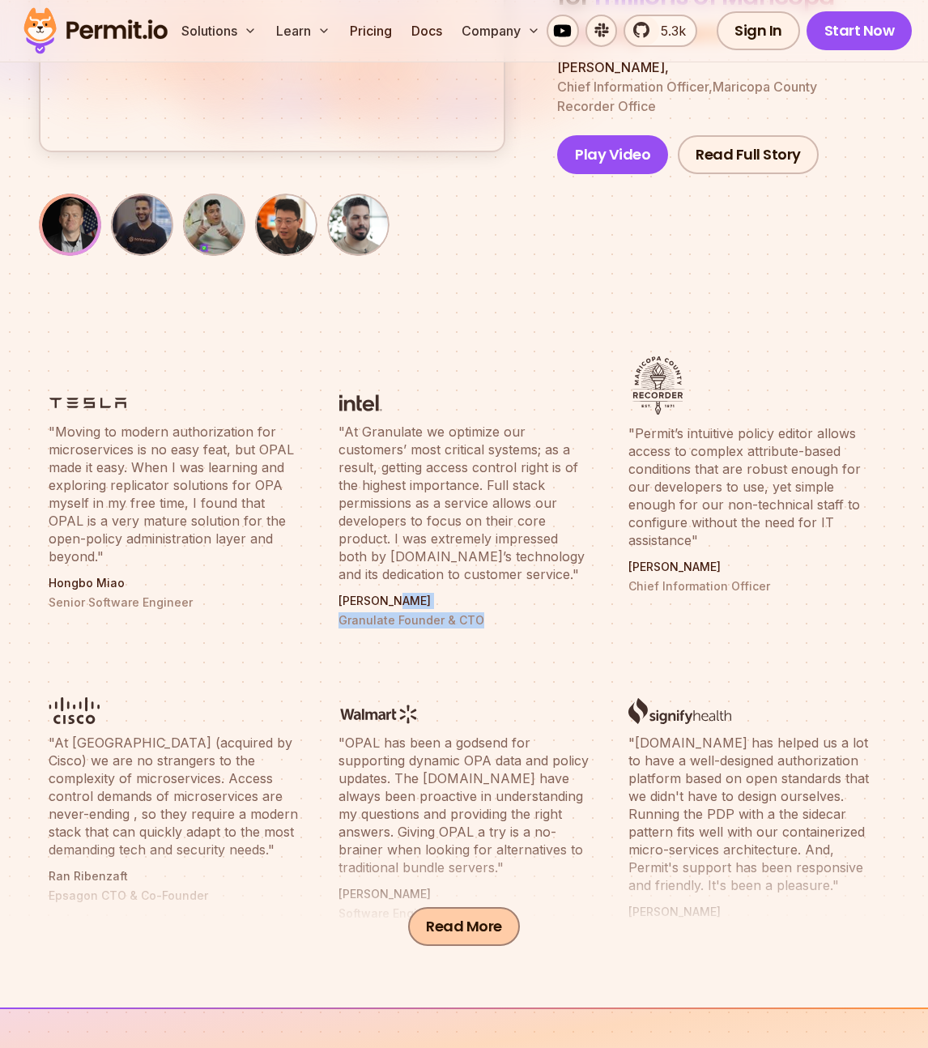
click at [453, 915] on button "Read More" at bounding box center [464, 926] width 112 height 39
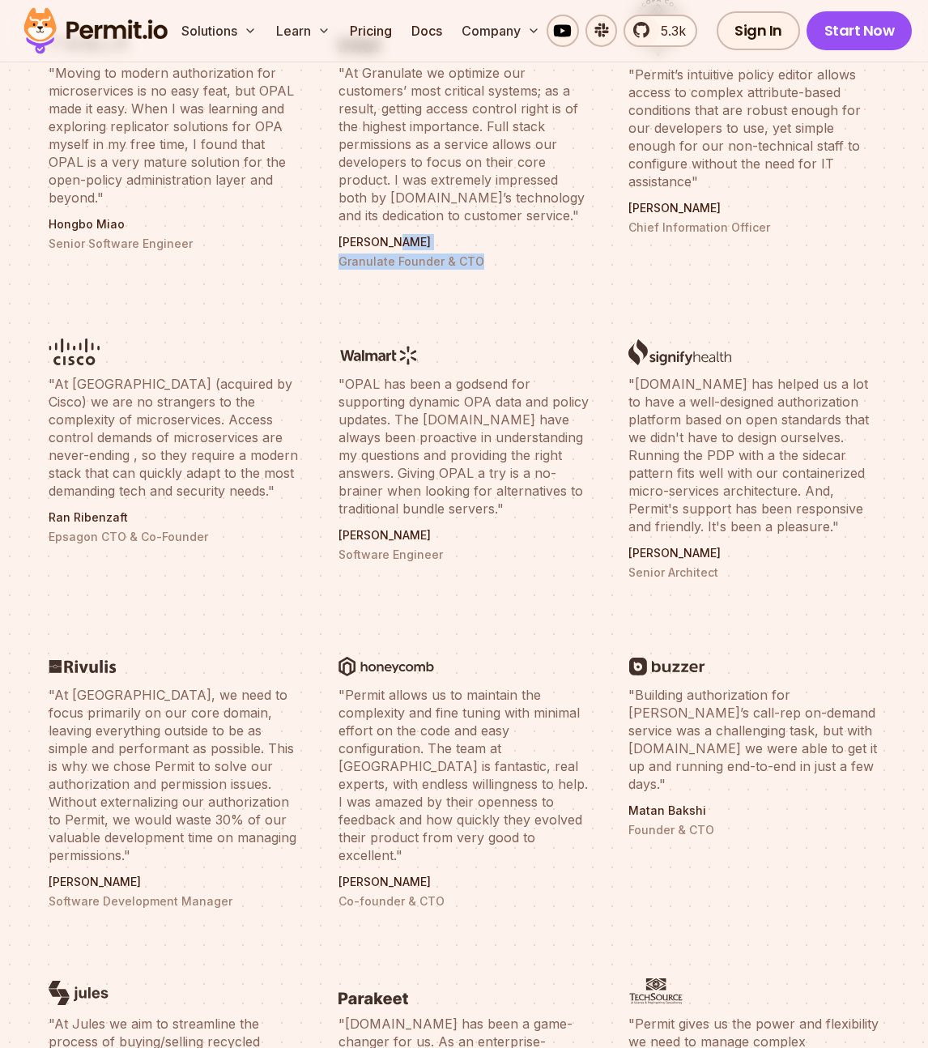
scroll to position [875, 0]
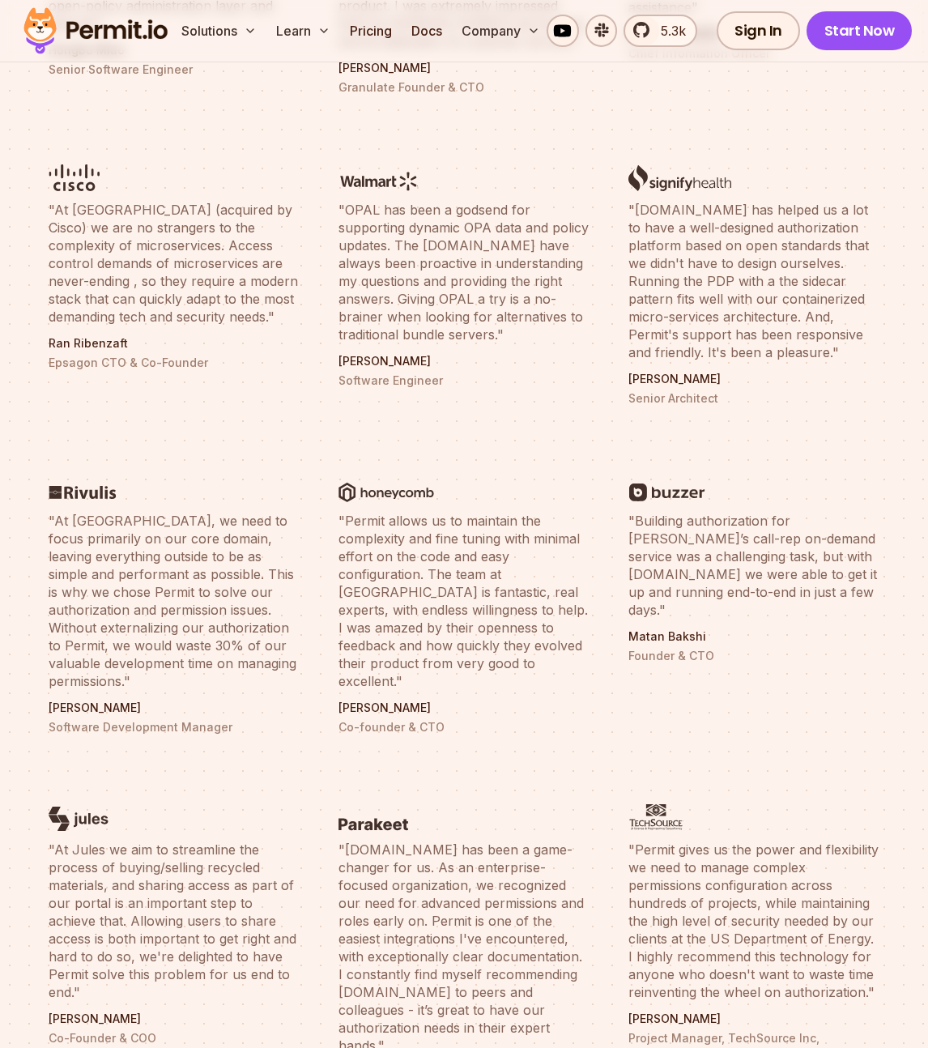
click at [380, 599] on blockquote ""Permit allows us to maintain the complexity and fine tuning with minimal effor…" at bounding box center [464, 601] width 251 height 178
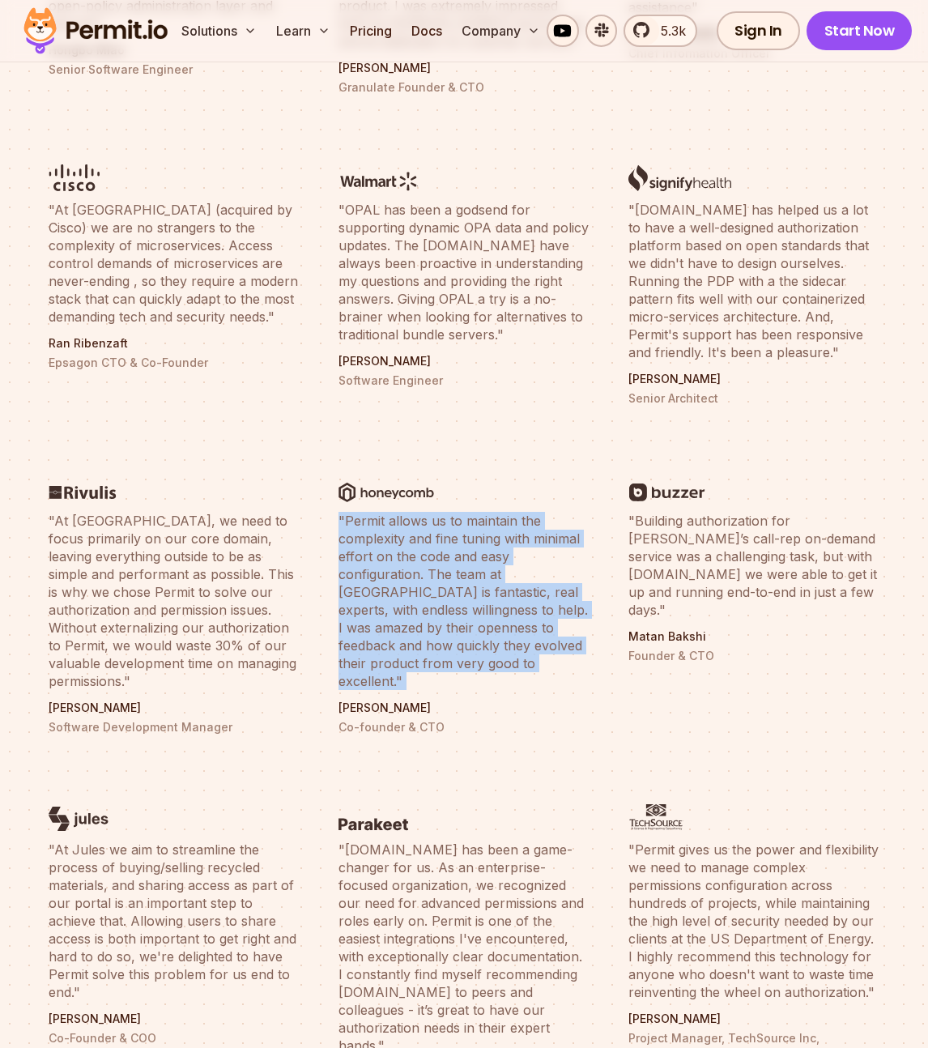
click at [380, 599] on blockquote ""Permit allows us to maintain the complexity and fine tuning with minimal effor…" at bounding box center [464, 601] width 251 height 178
click at [380, 635] on blockquote ""Permit allows us to maintain the complexity and fine tuning with minimal effor…" at bounding box center [464, 601] width 251 height 178
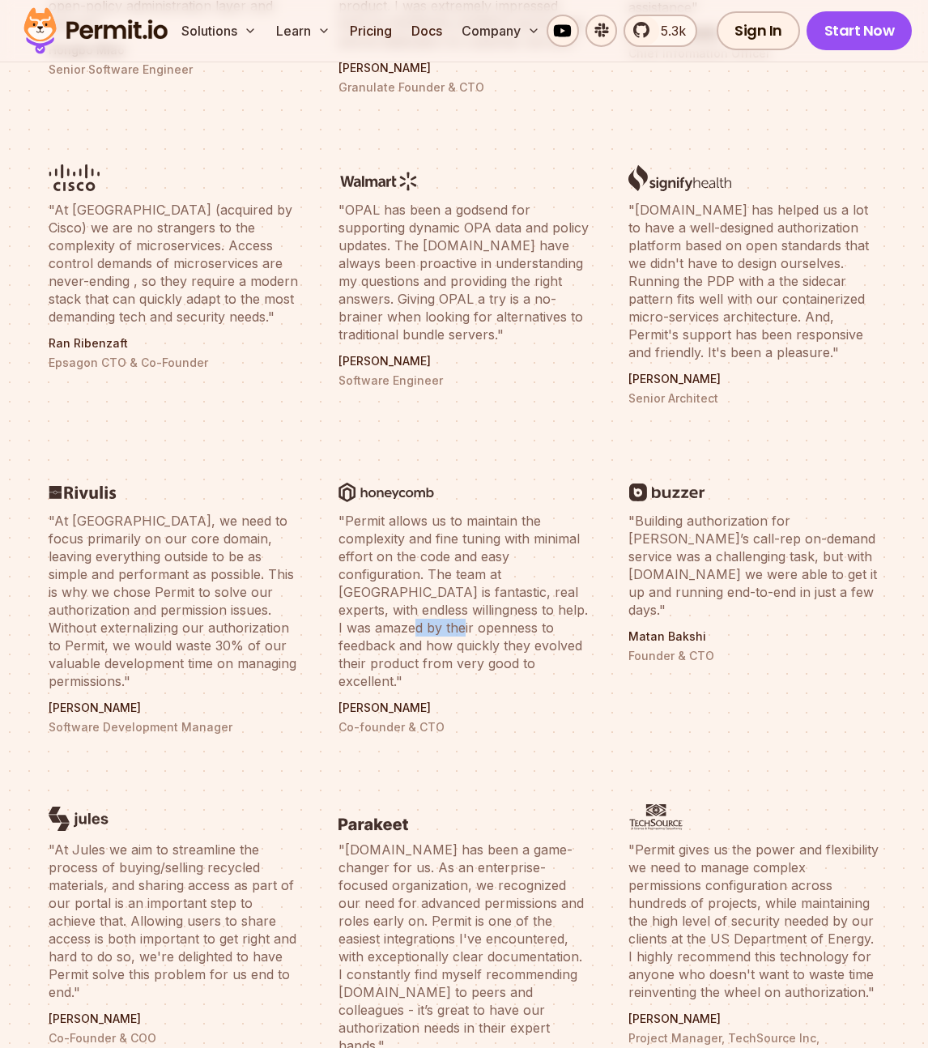
click at [380, 635] on blockquote ""Permit allows us to maintain the complexity and fine tuning with minimal effor…" at bounding box center [464, 601] width 251 height 178
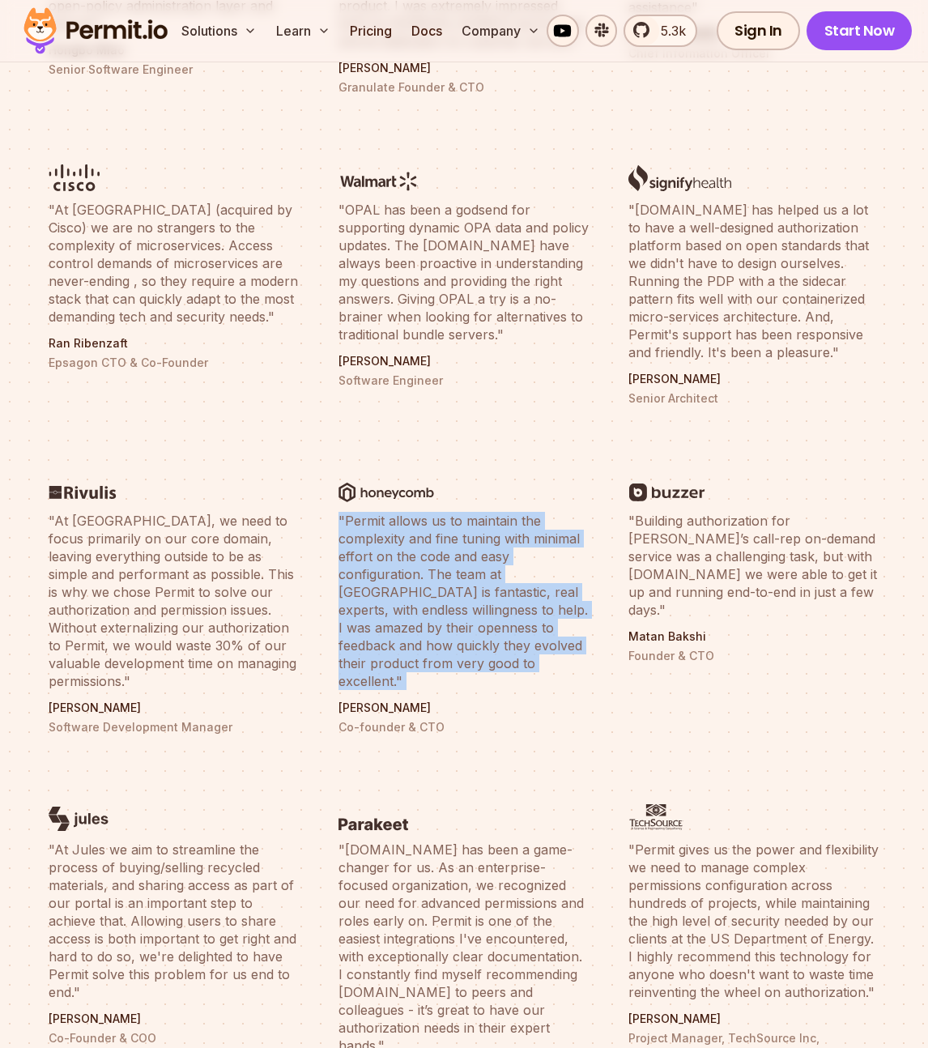
click at [380, 635] on blockquote ""Permit allows us to maintain the complexity and fine tuning with minimal effor…" at bounding box center [464, 601] width 251 height 178
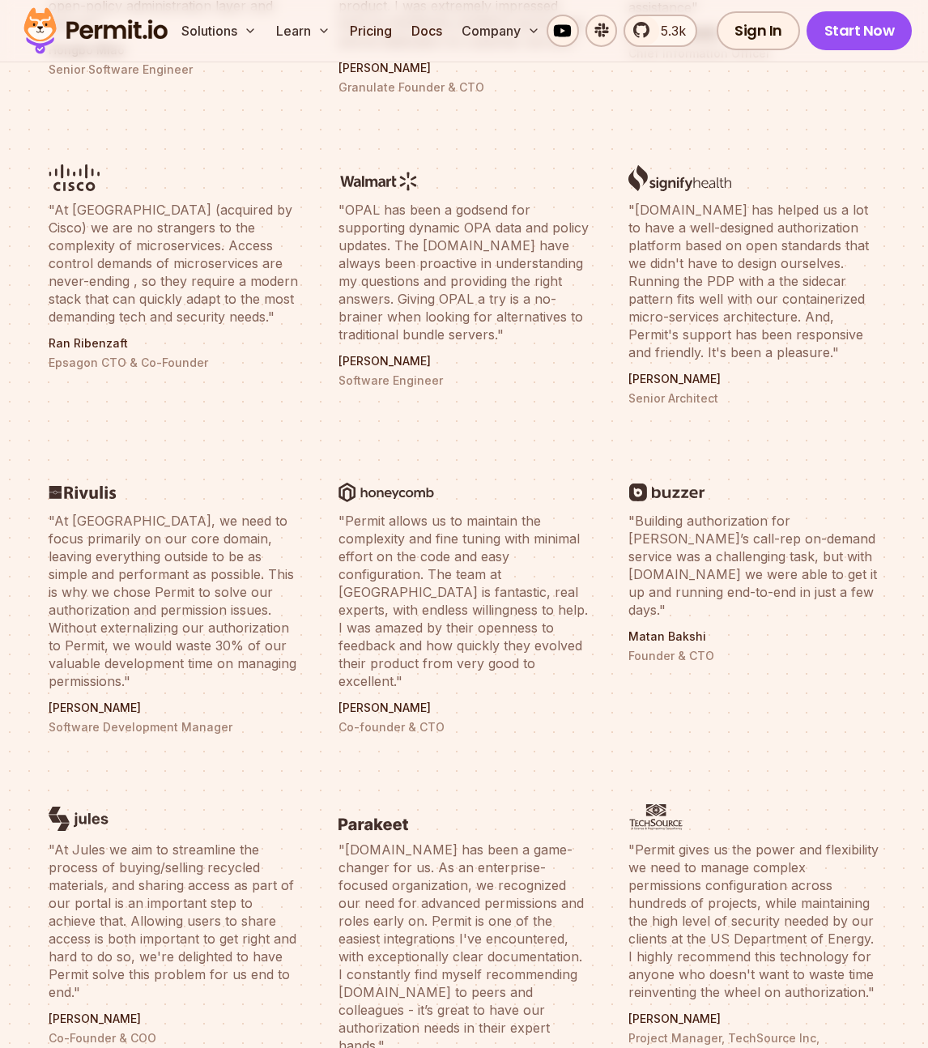
click at [377, 649] on blockquote ""Permit allows us to maintain the complexity and fine tuning with minimal effor…" at bounding box center [464, 601] width 251 height 178
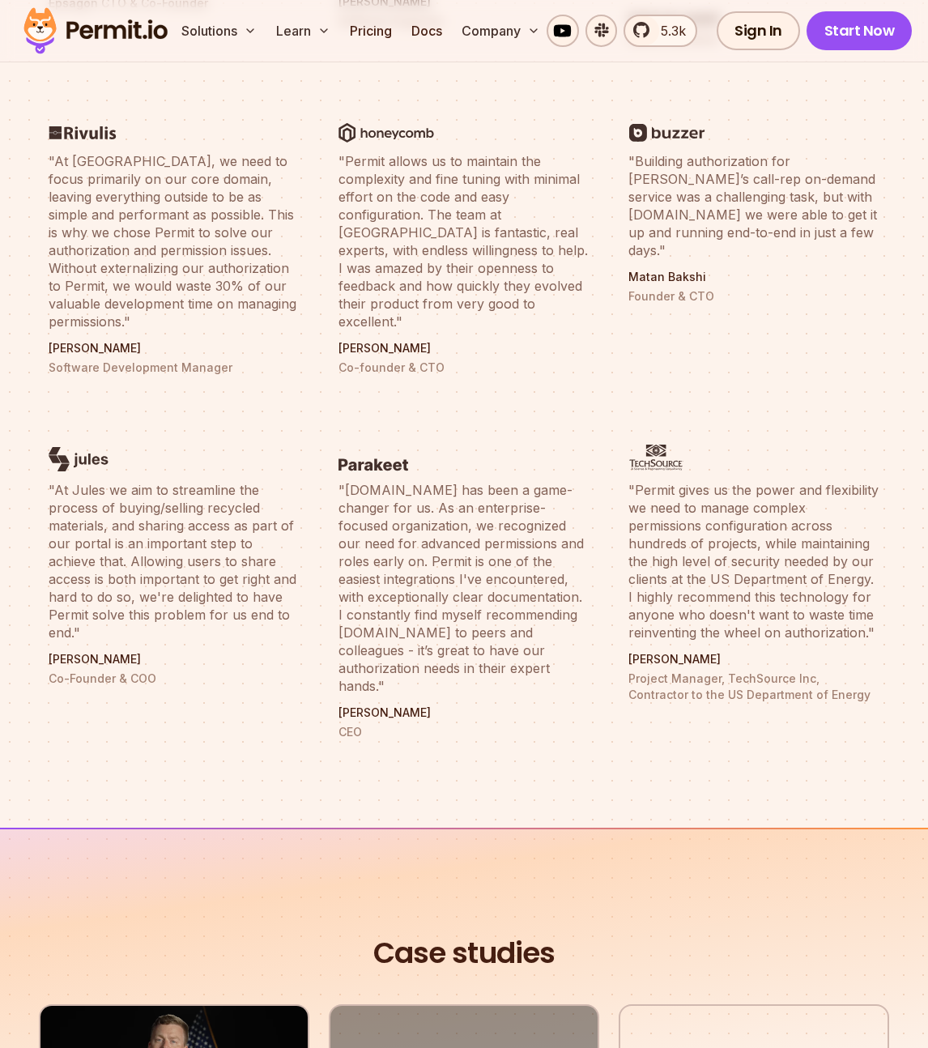
scroll to position [1783, 0]
